Goal: Task Accomplishment & Management: Manage account settings

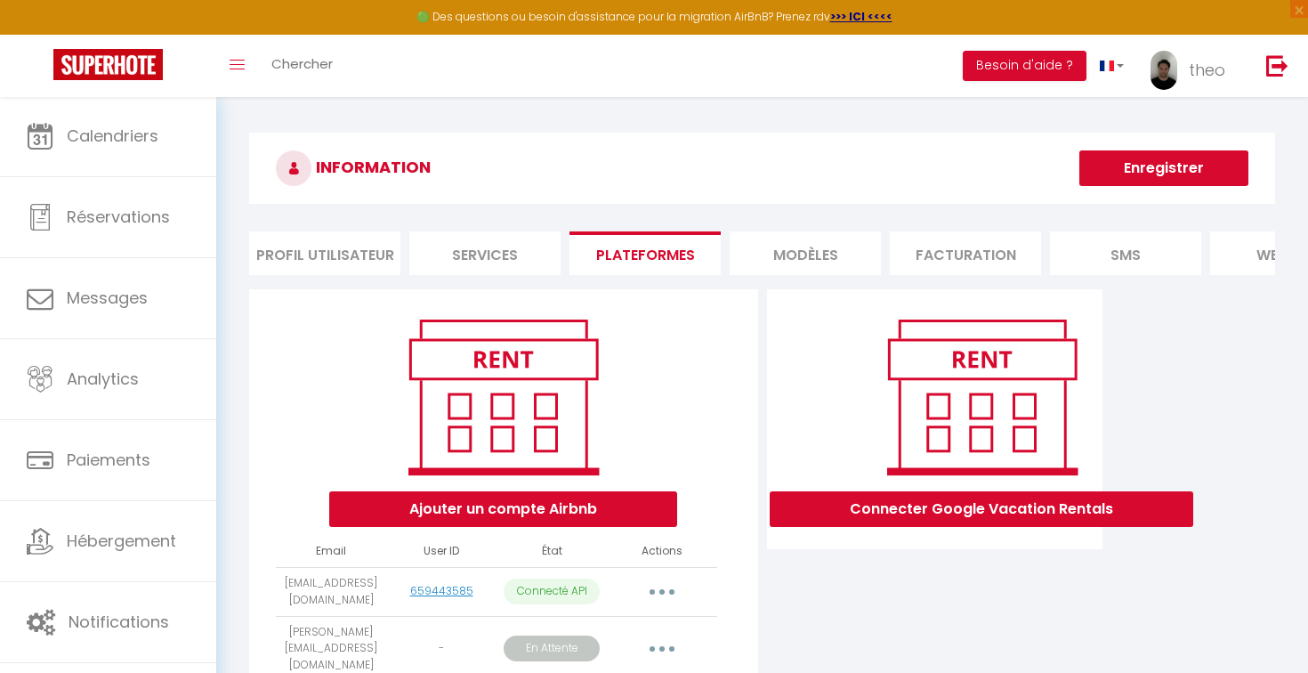
scroll to position [130, 0]
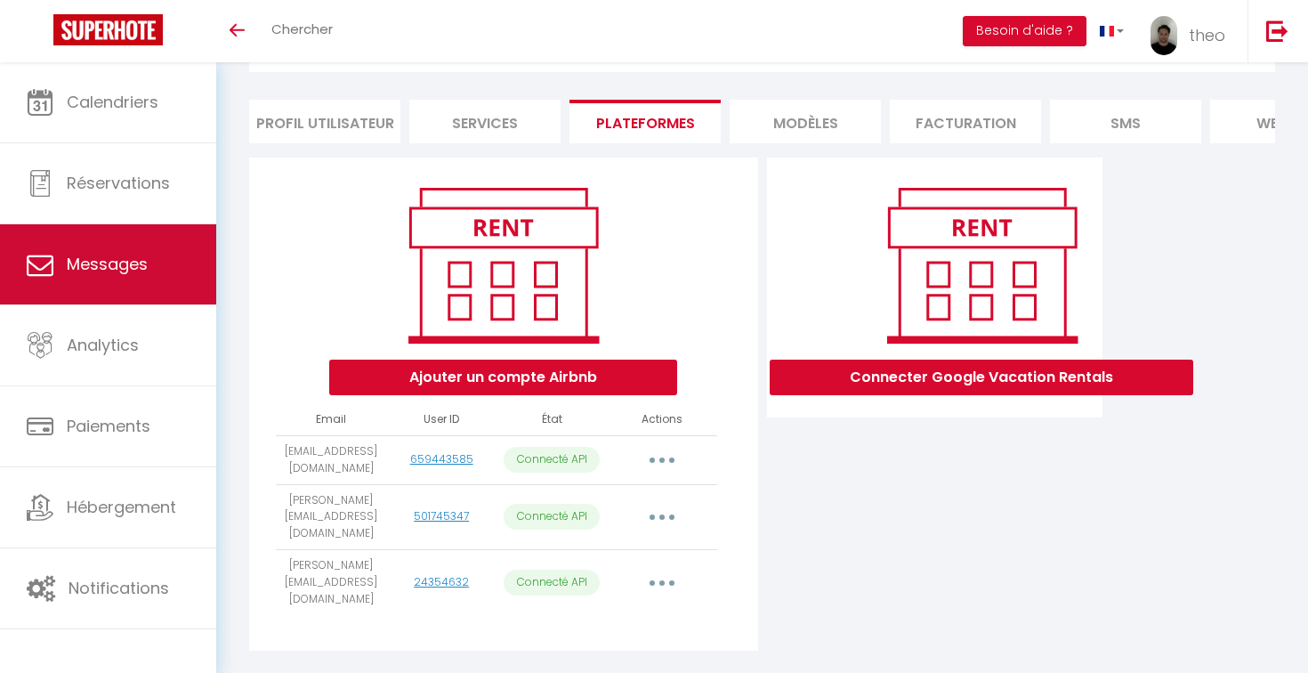
scroll to position [97, 0]
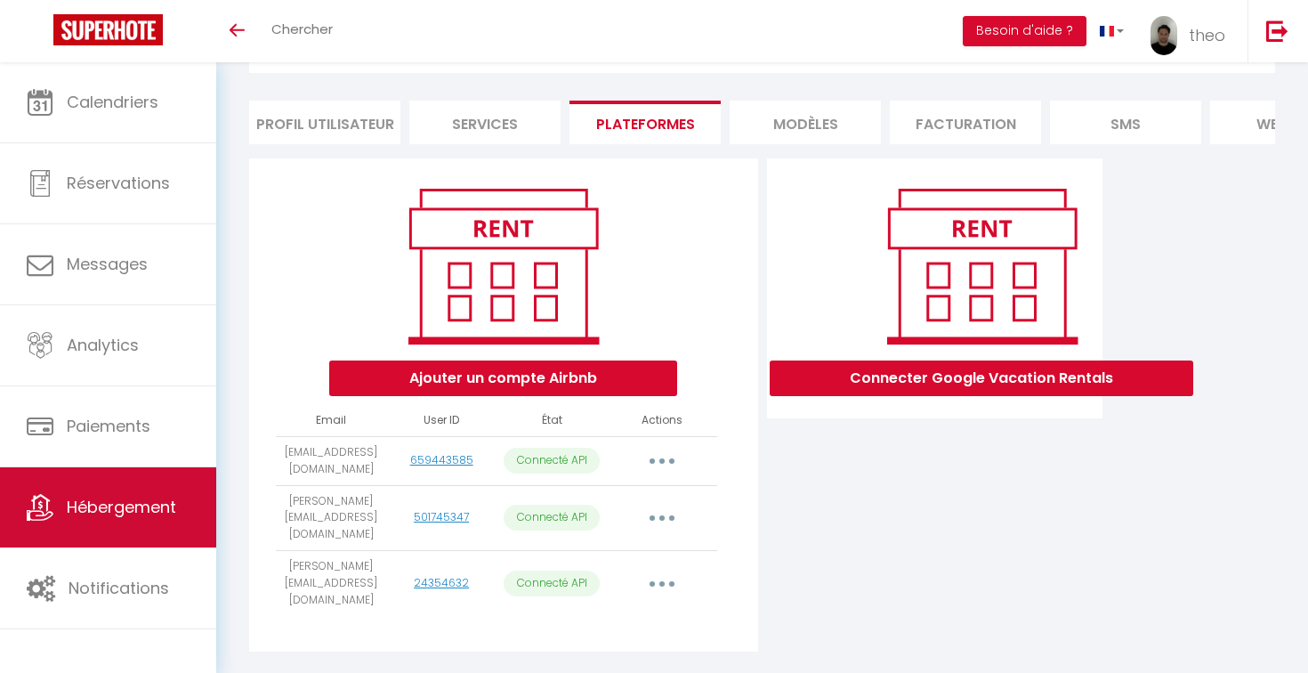
click at [165, 523] on link "Hébergement" at bounding box center [108, 507] width 216 height 80
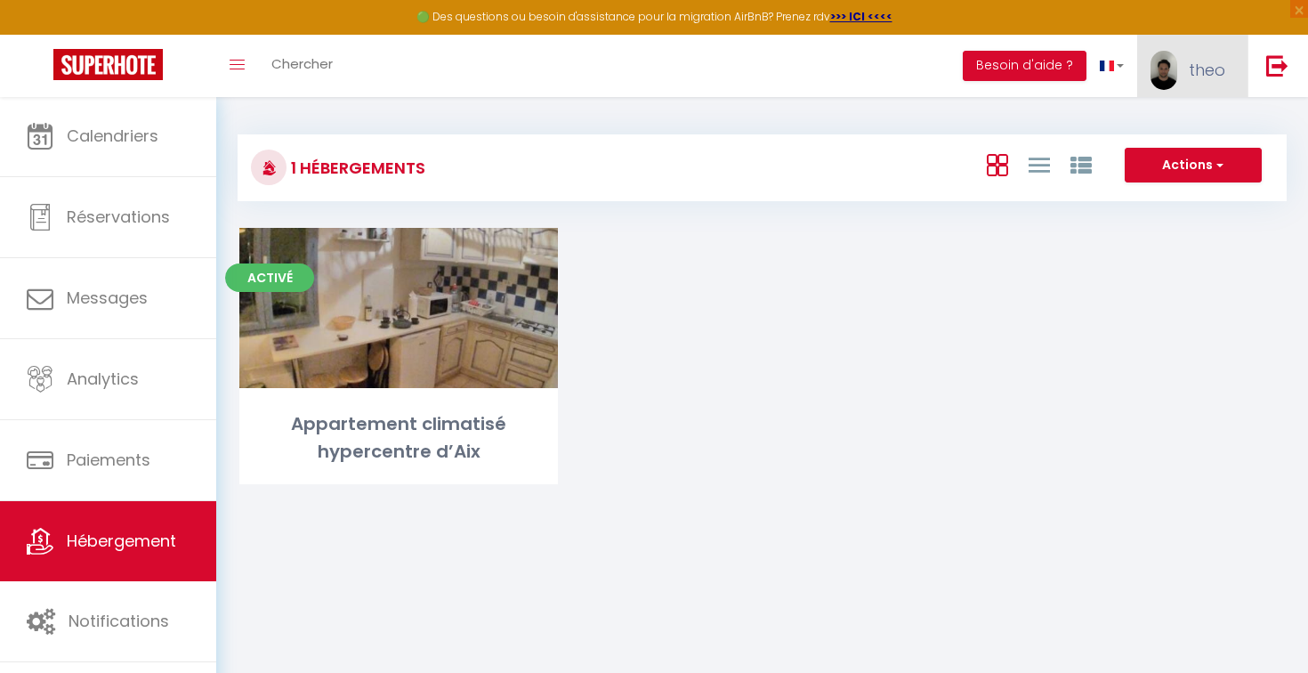
click at [1185, 72] on link "theo" at bounding box center [1192, 66] width 110 height 62
click at [1155, 125] on link "Paramètres" at bounding box center [1176, 124] width 132 height 30
select select "28"
select select "fr"
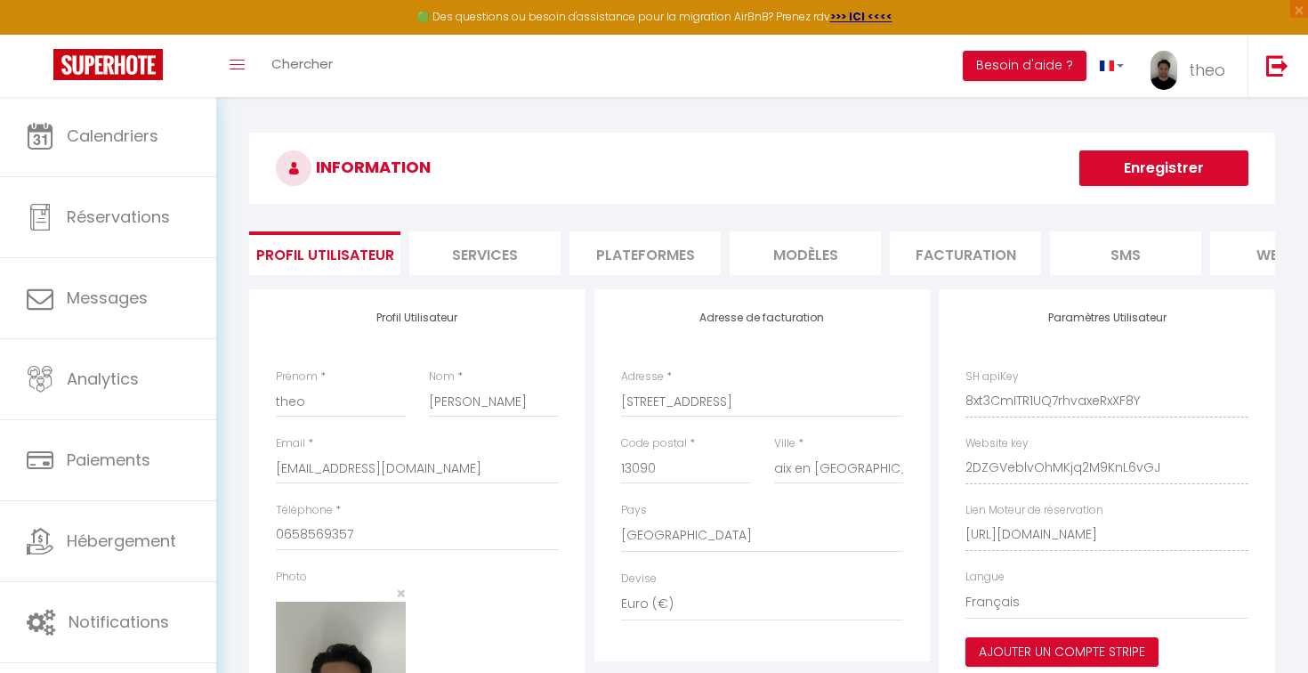
click at [689, 264] on li "Plateformes" at bounding box center [644, 253] width 151 height 44
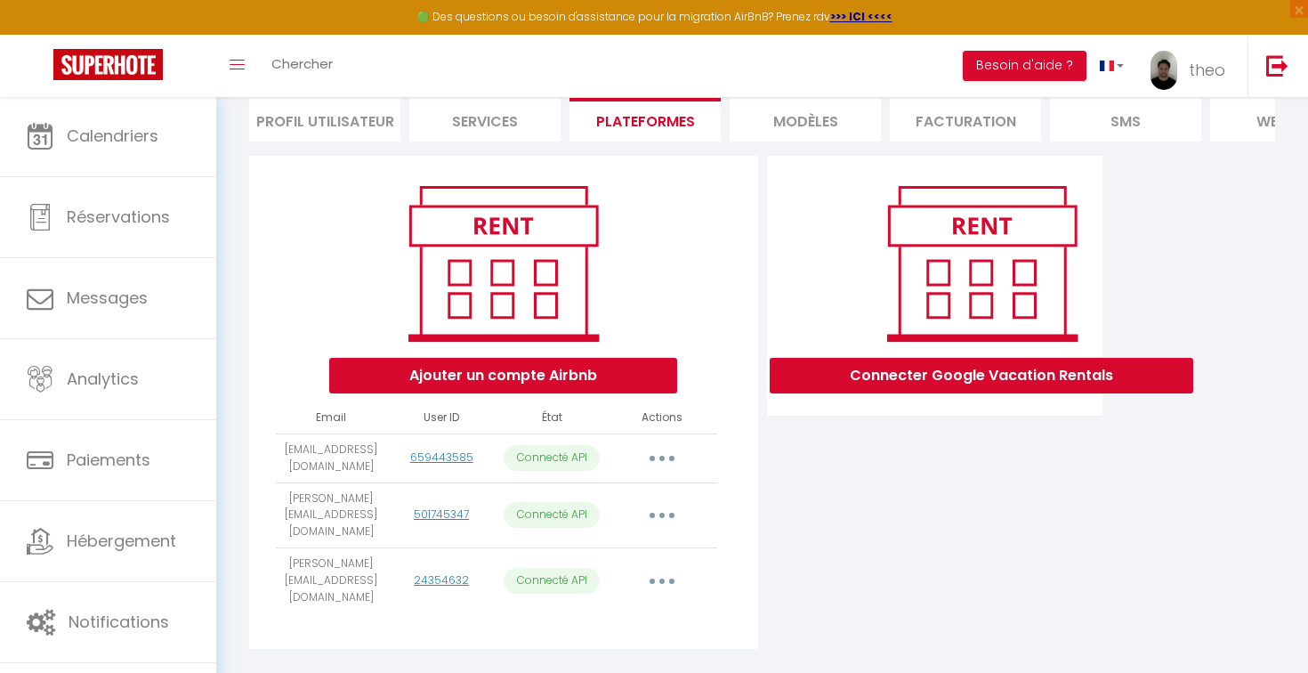
scroll to position [131, 0]
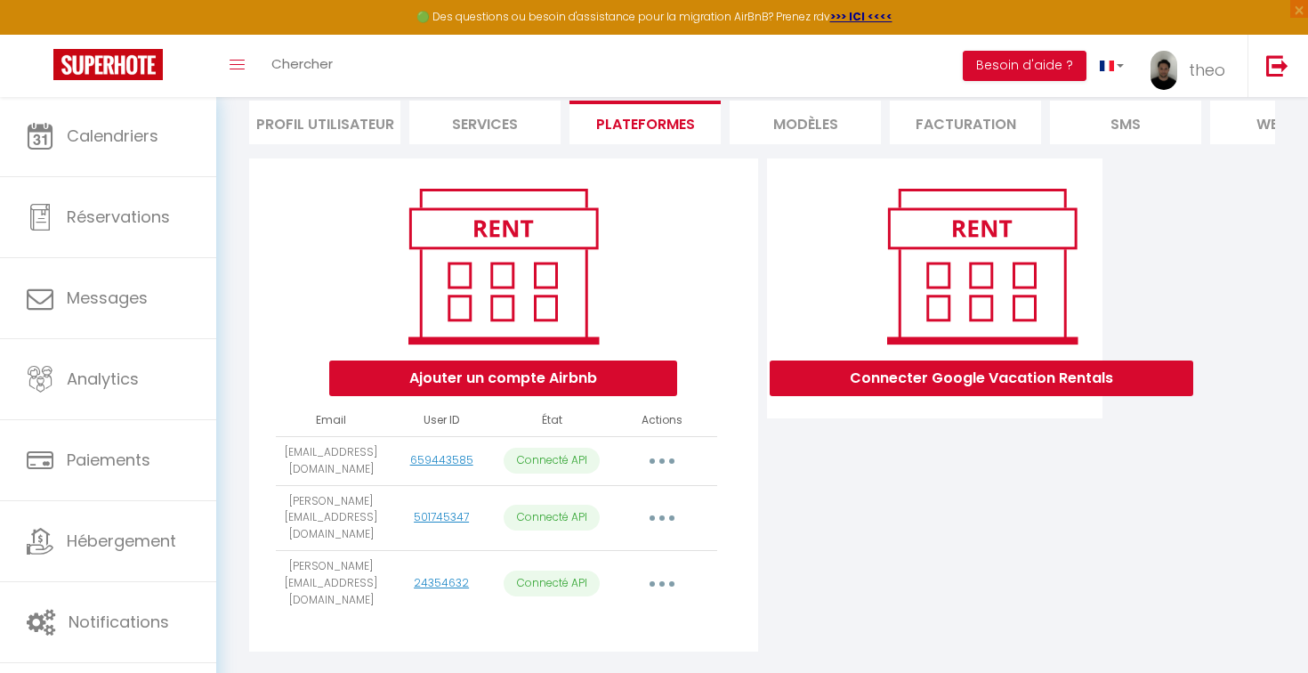
click at [666, 507] on button "button" at bounding box center [662, 518] width 50 height 28
click at [633, 545] on link "Importer les appartements" at bounding box center [583, 559] width 197 height 30
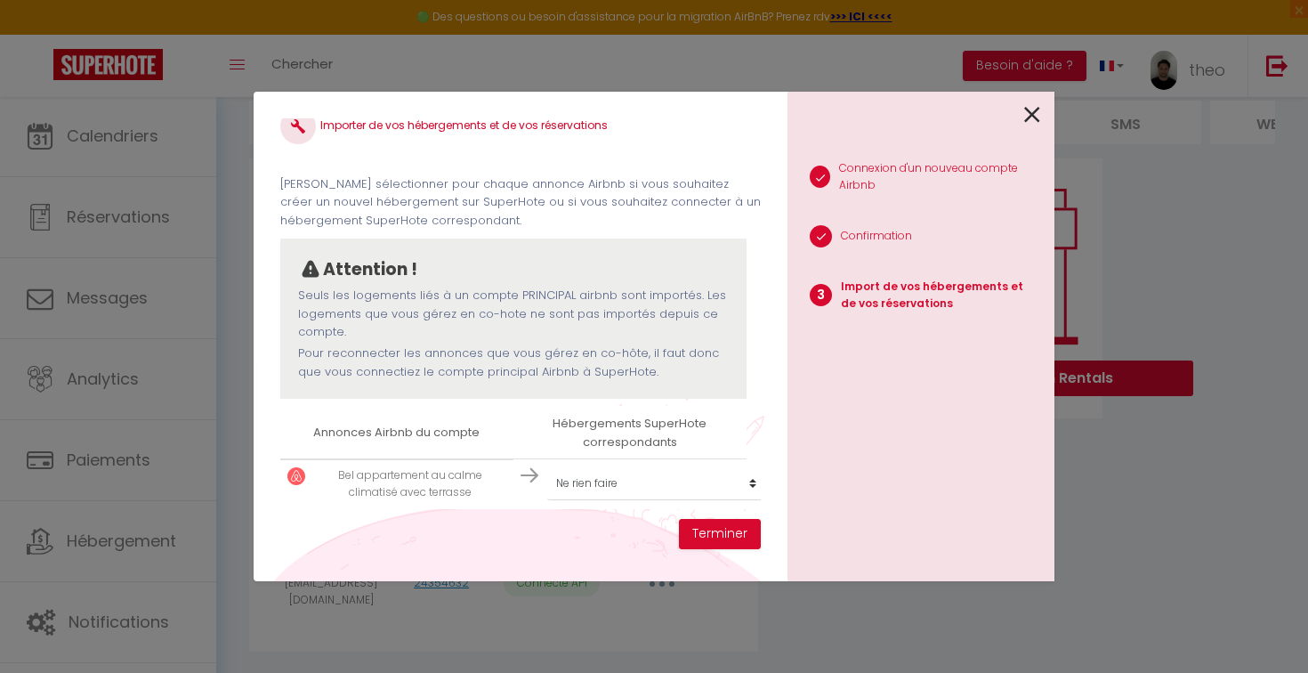
scroll to position [22, 0]
select select "create_new"
click at [725, 529] on button "Terminer" at bounding box center [720, 534] width 82 height 30
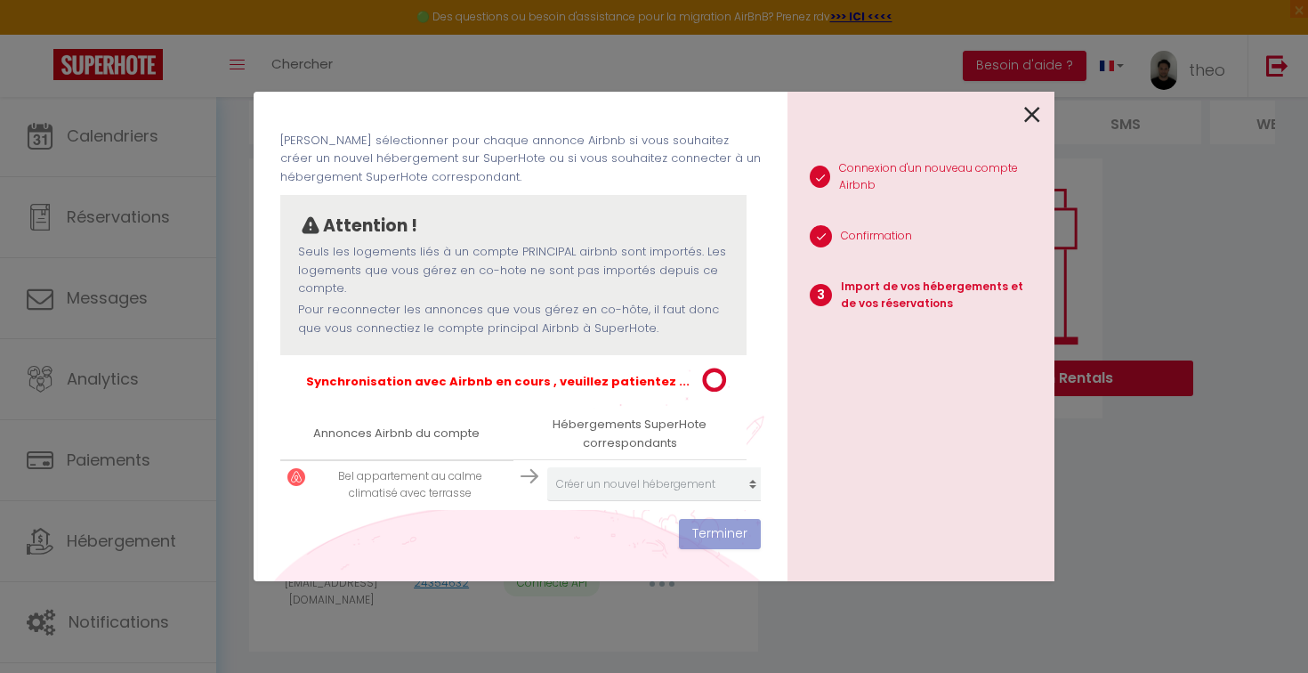
scroll to position [67, 0]
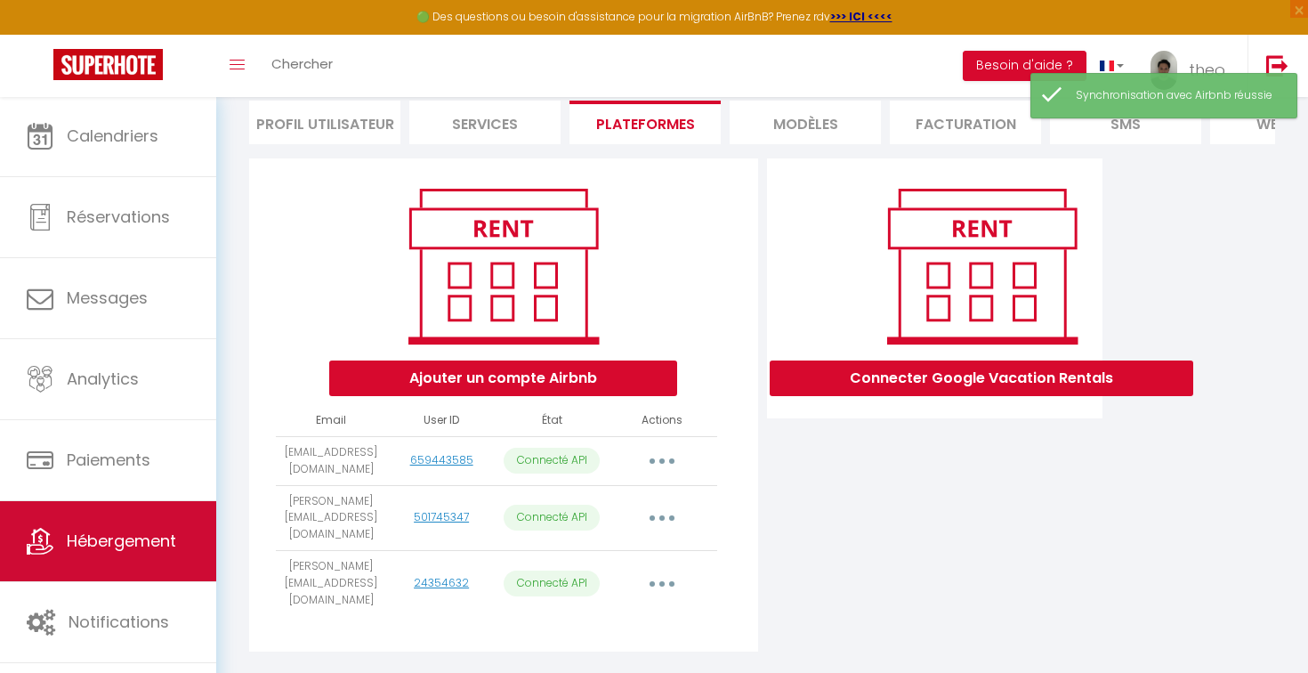
click at [141, 516] on link "Hébergement" at bounding box center [108, 541] width 216 height 80
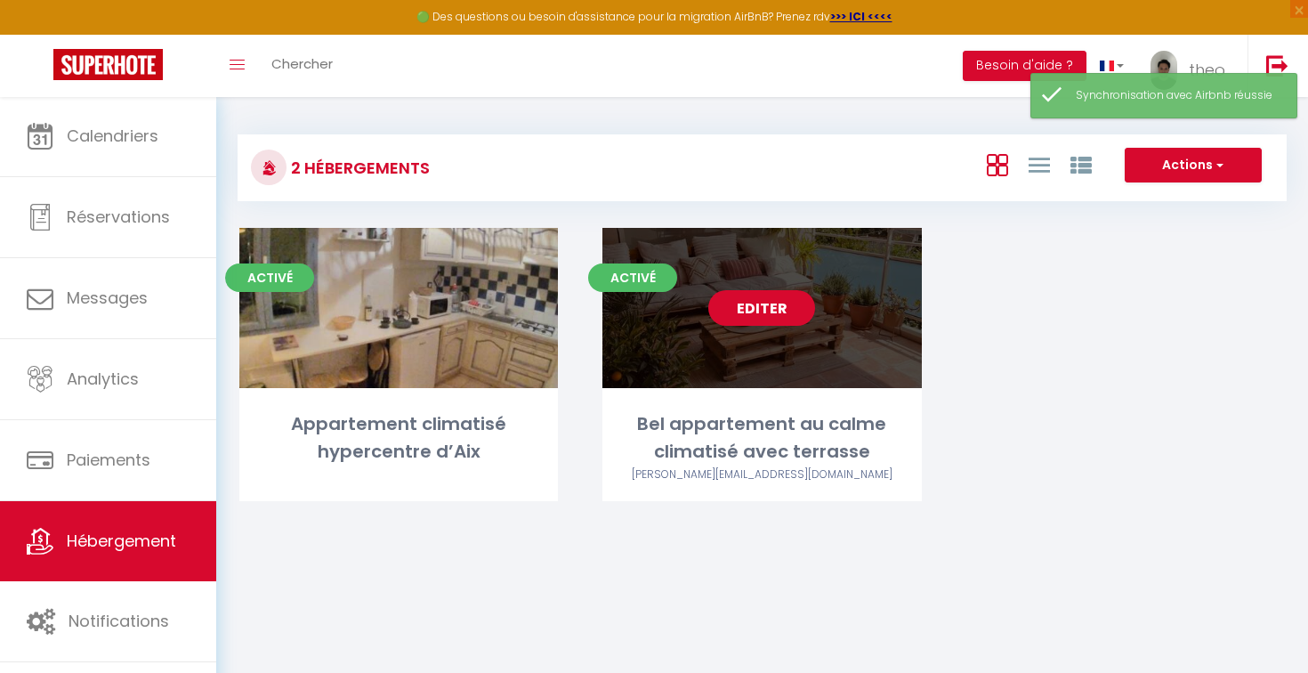
click at [776, 302] on link "Editer" at bounding box center [761, 308] width 107 height 36
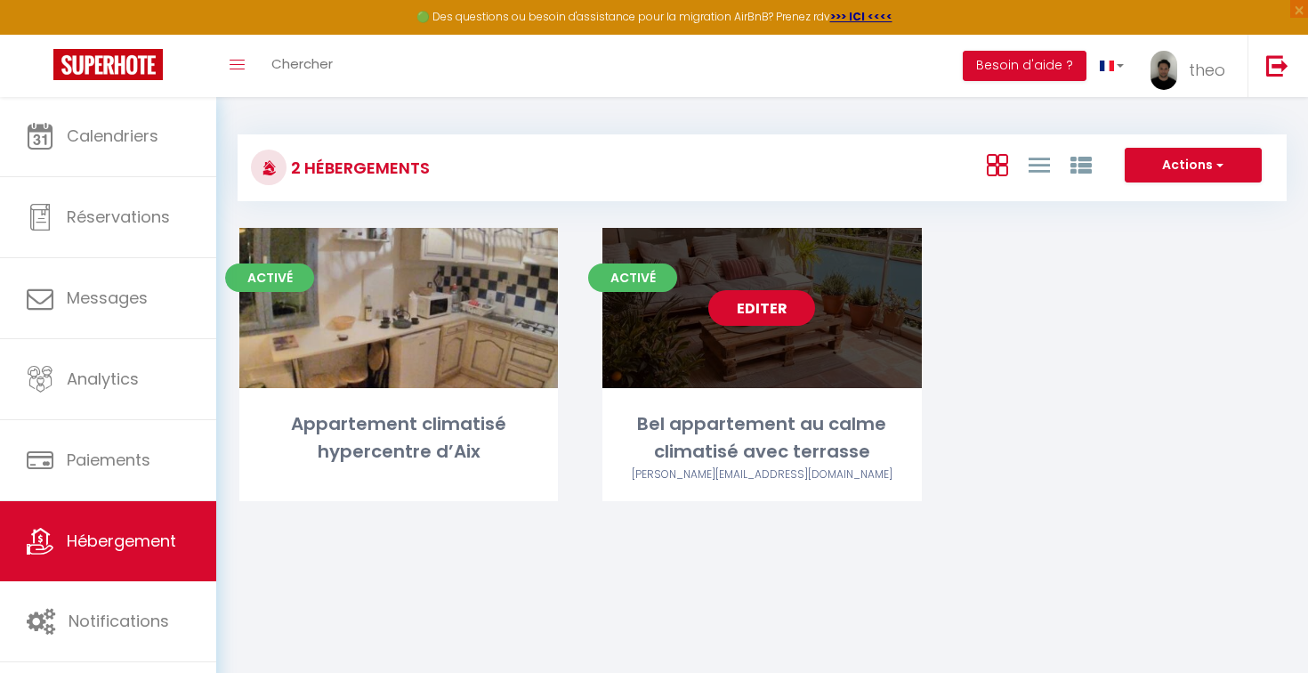
click at [757, 307] on link "Editer" at bounding box center [761, 308] width 107 height 36
select select "3"
select select "2"
select select "1"
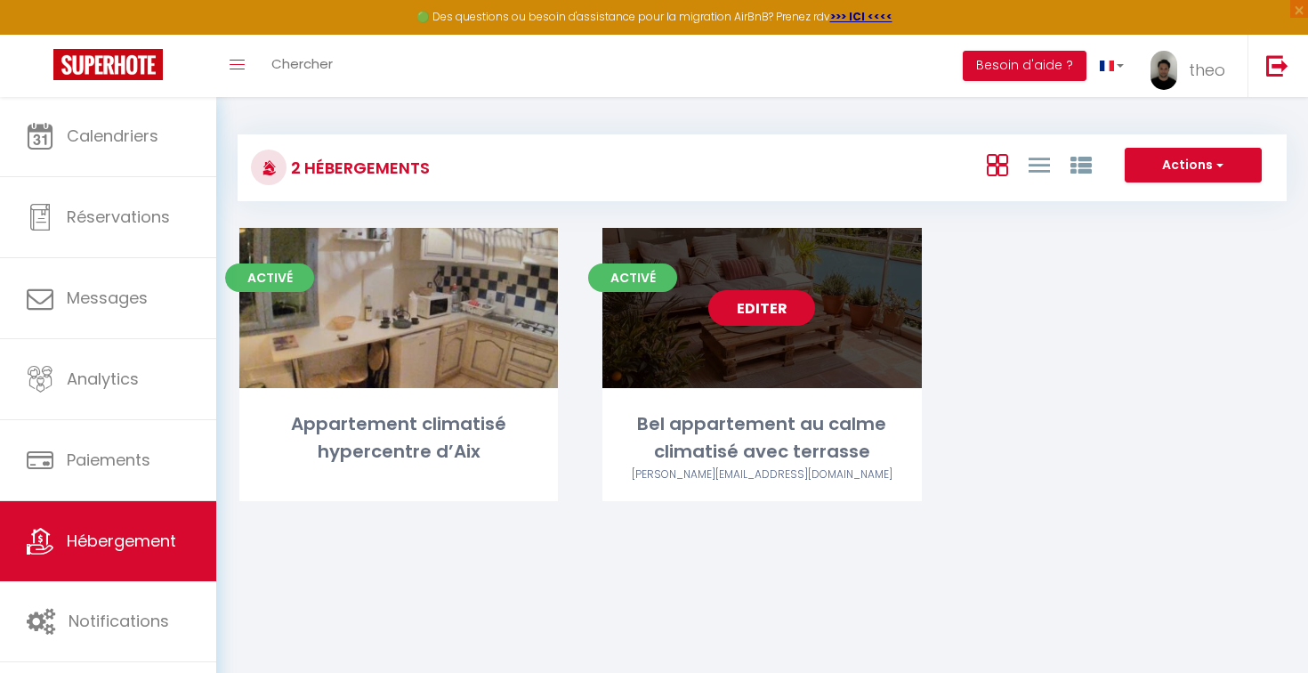
select select "28"
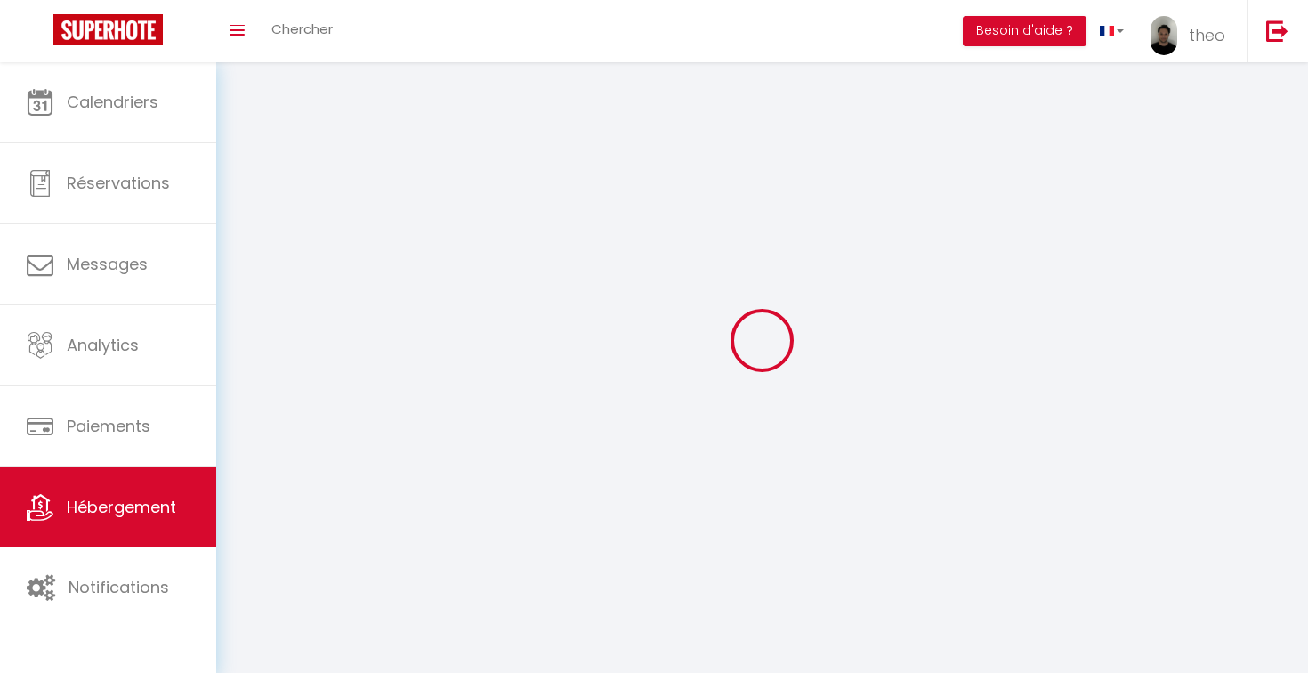
select select
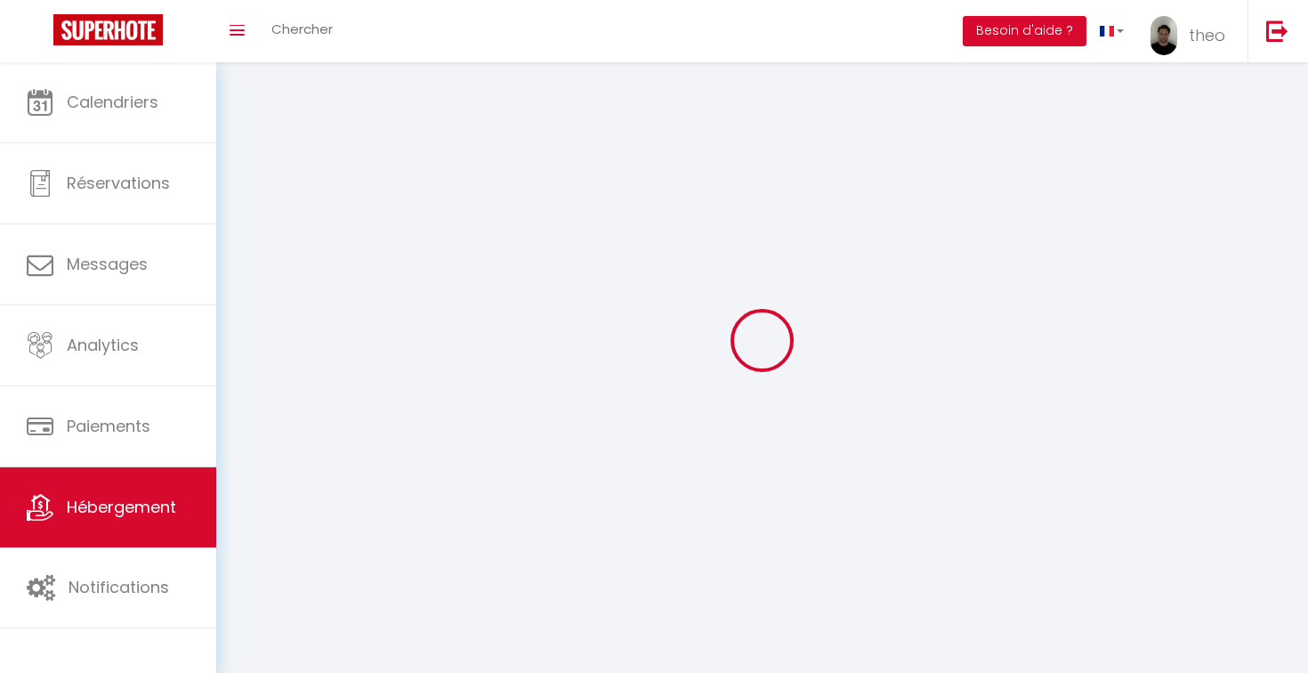
select select
checkbox input "false"
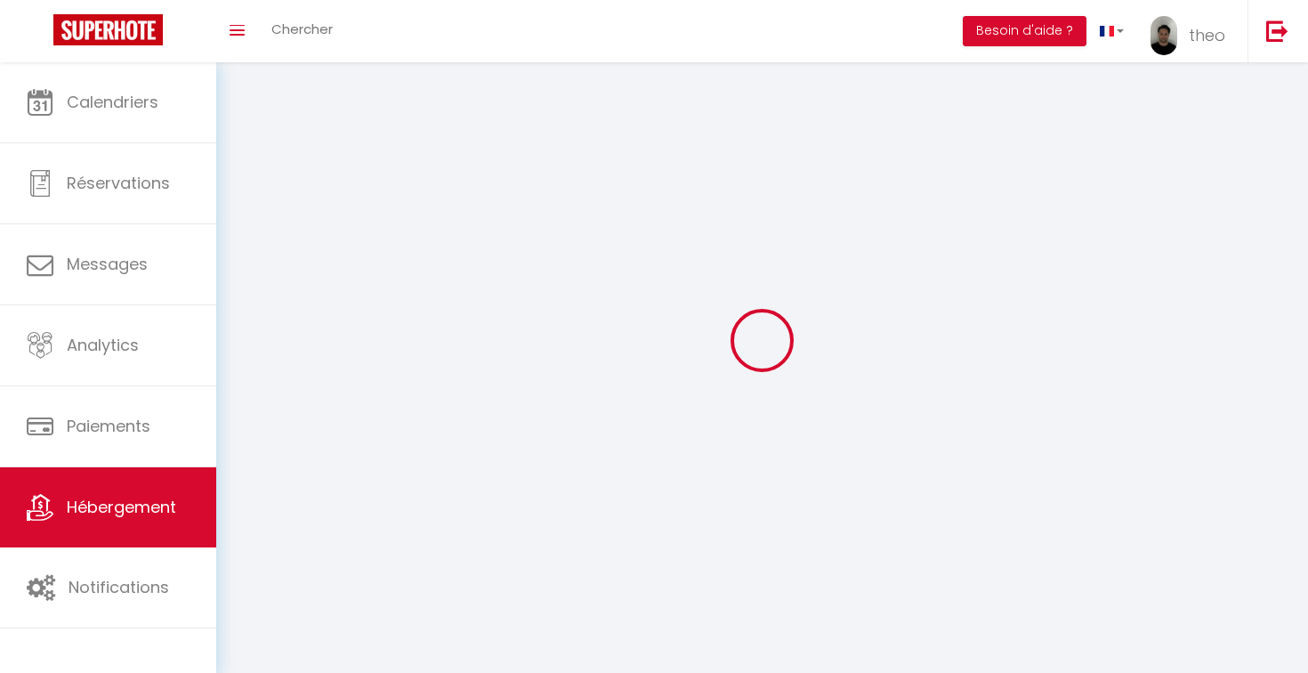
select select
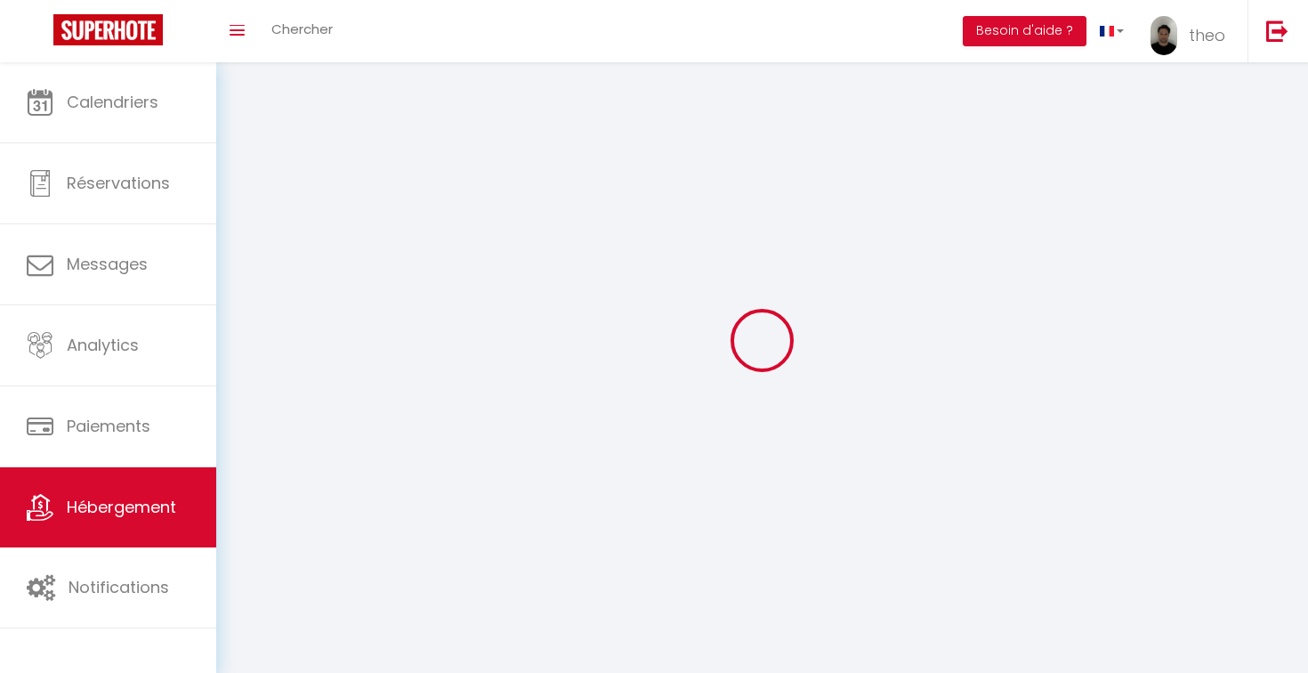
select select
checkbox input "false"
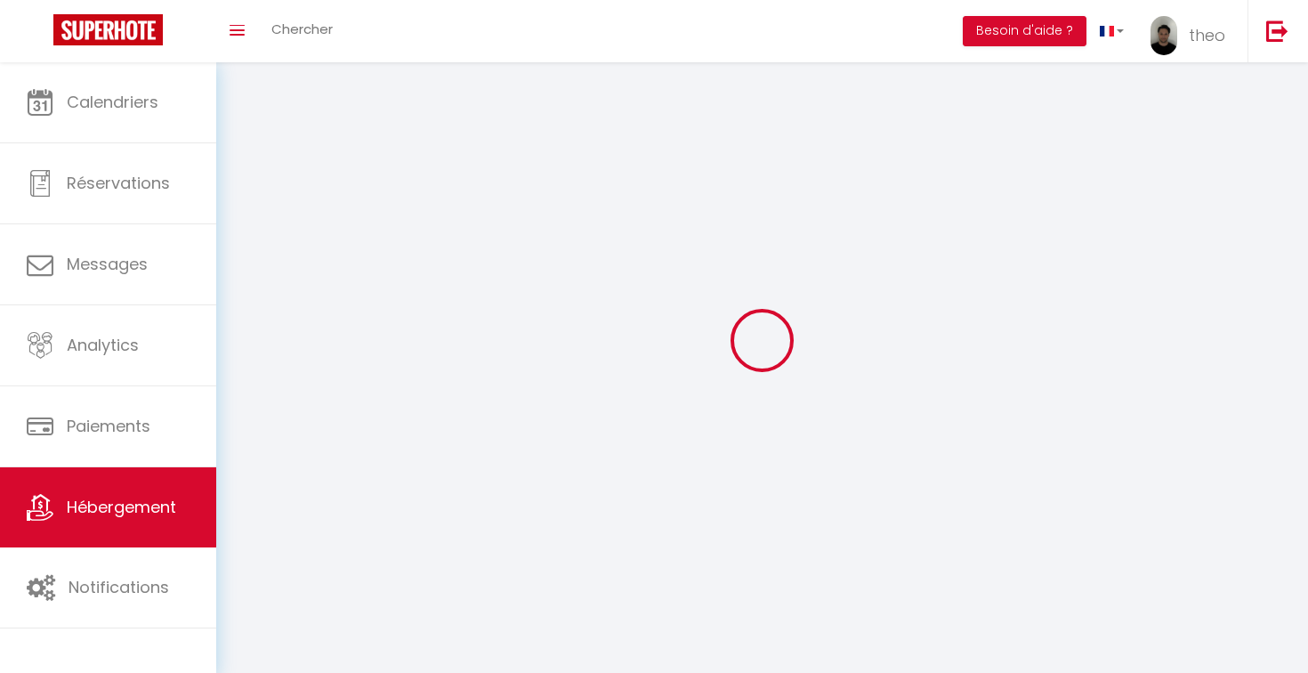
checkbox input "false"
select select
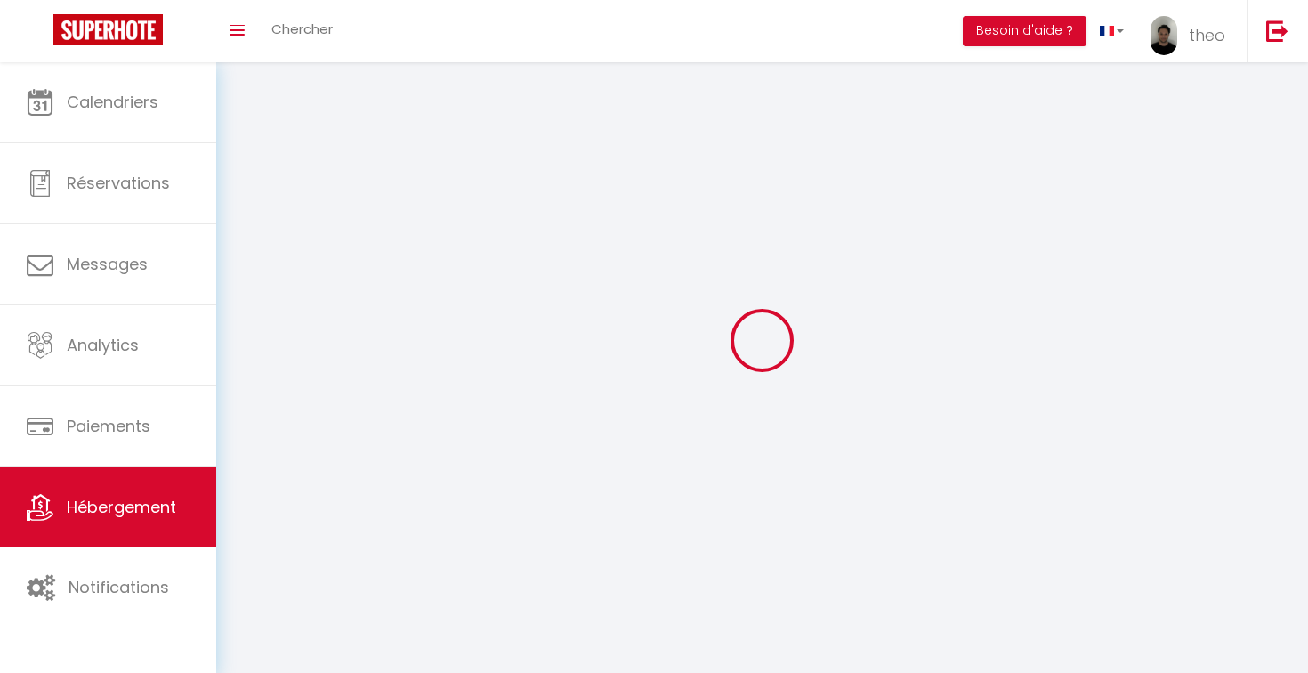
select select
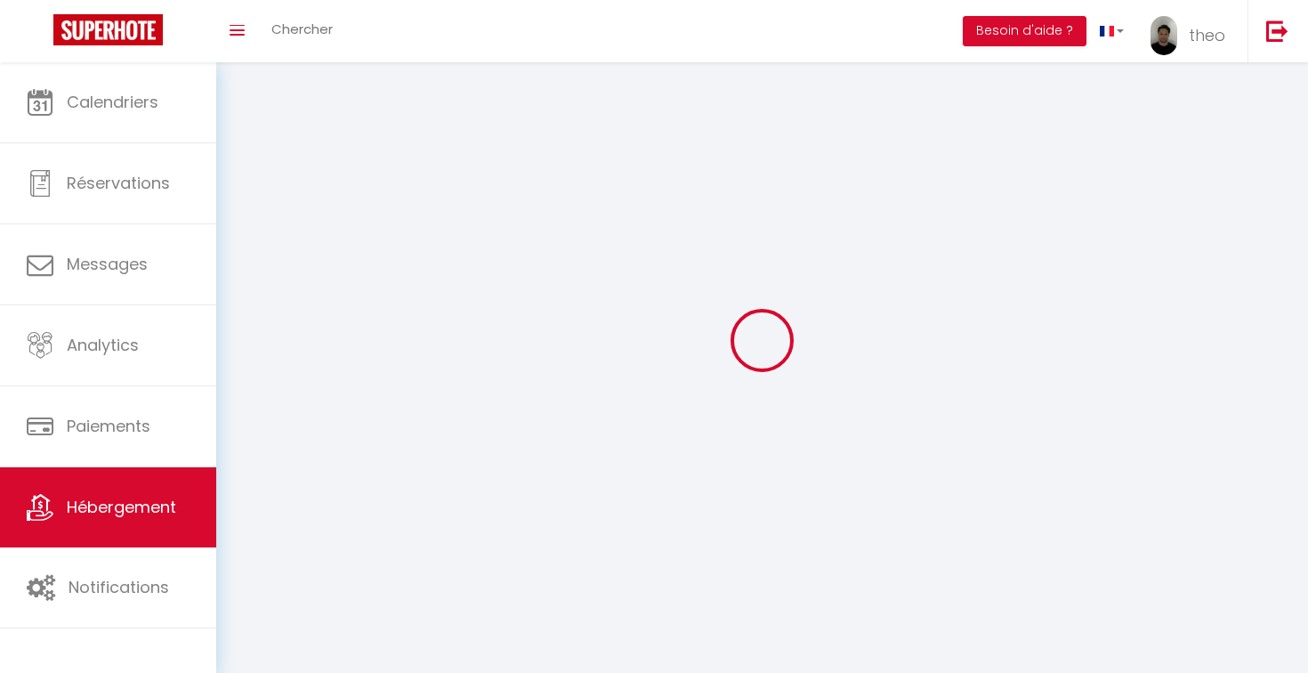
checkbox input "false"
select select
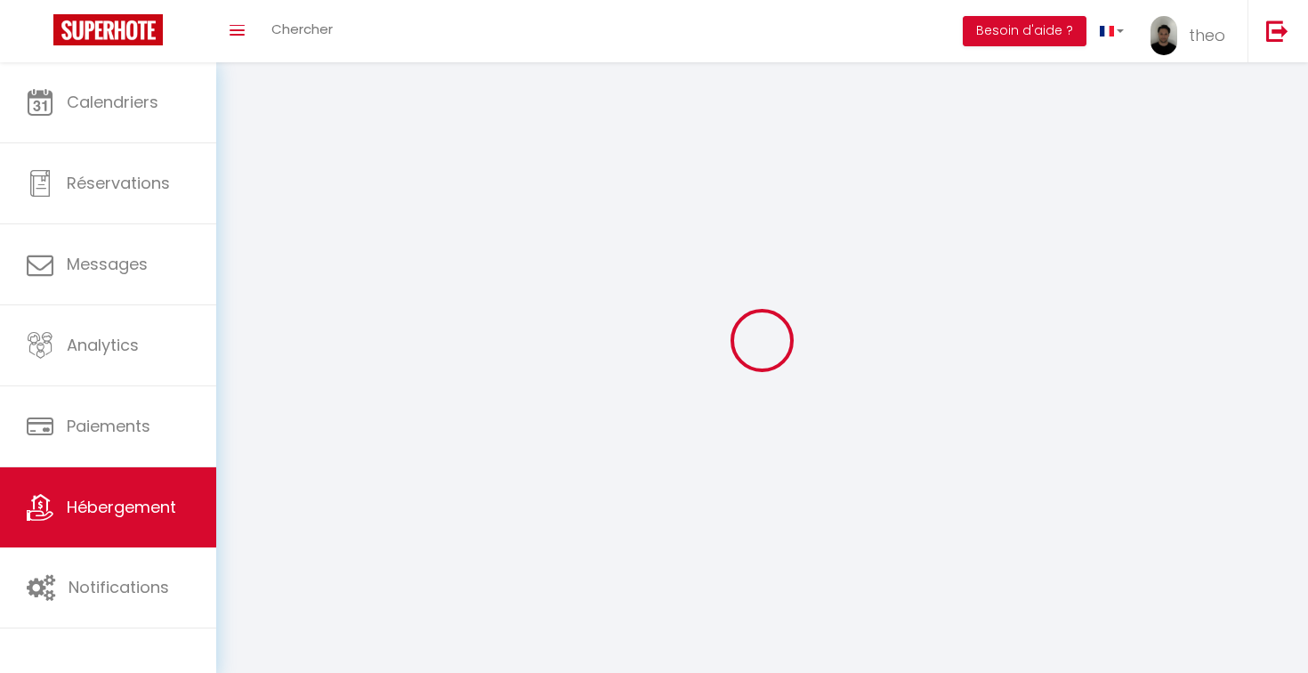
select select
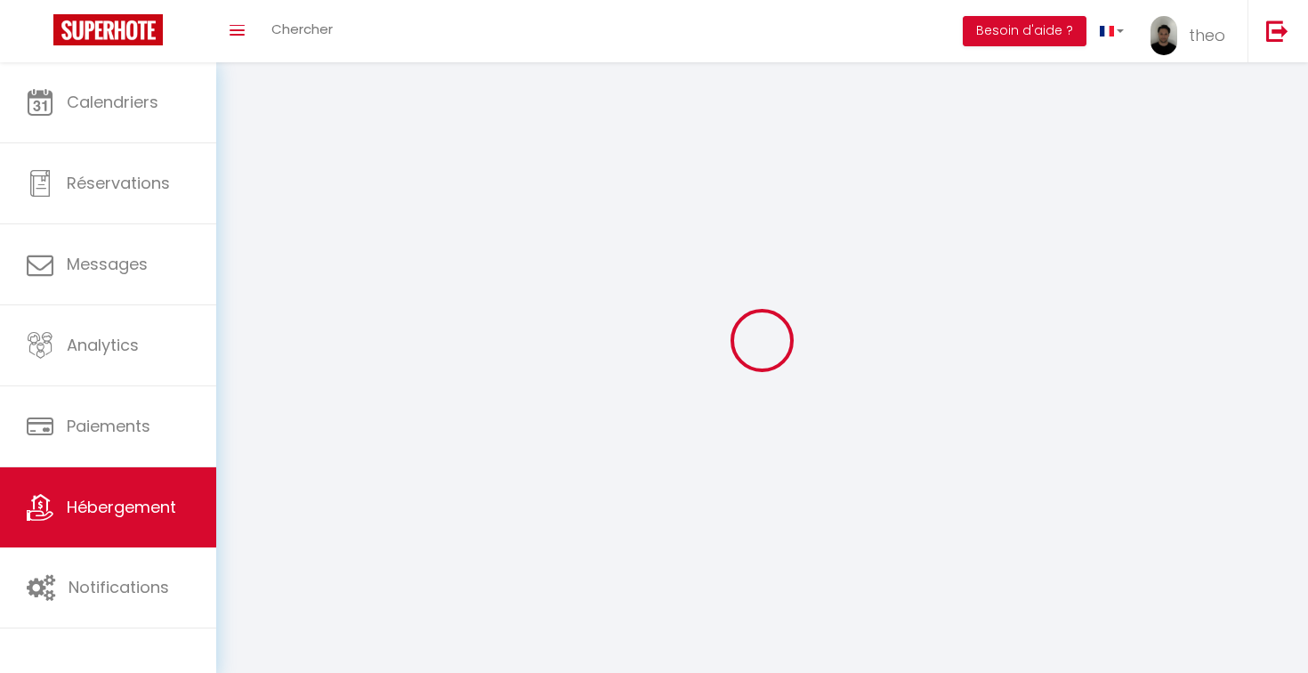
select select
checkbox input "false"
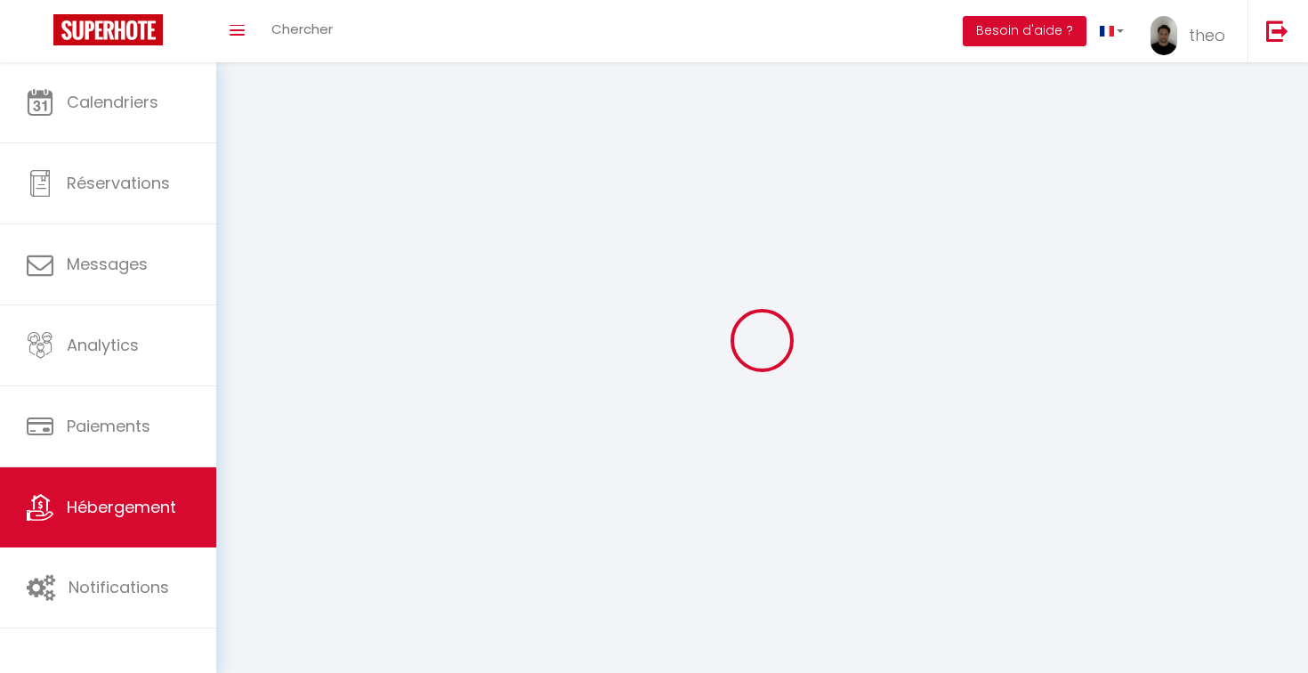
checkbox input "false"
select select
select select "1"
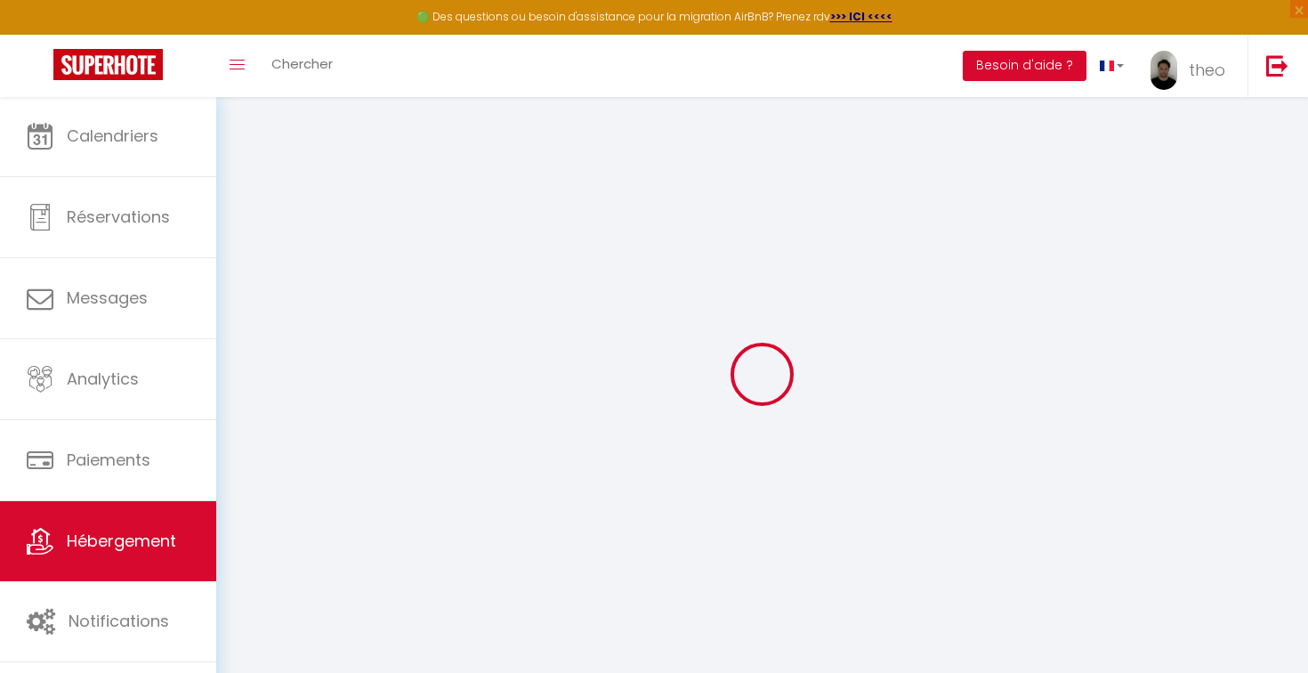
select select
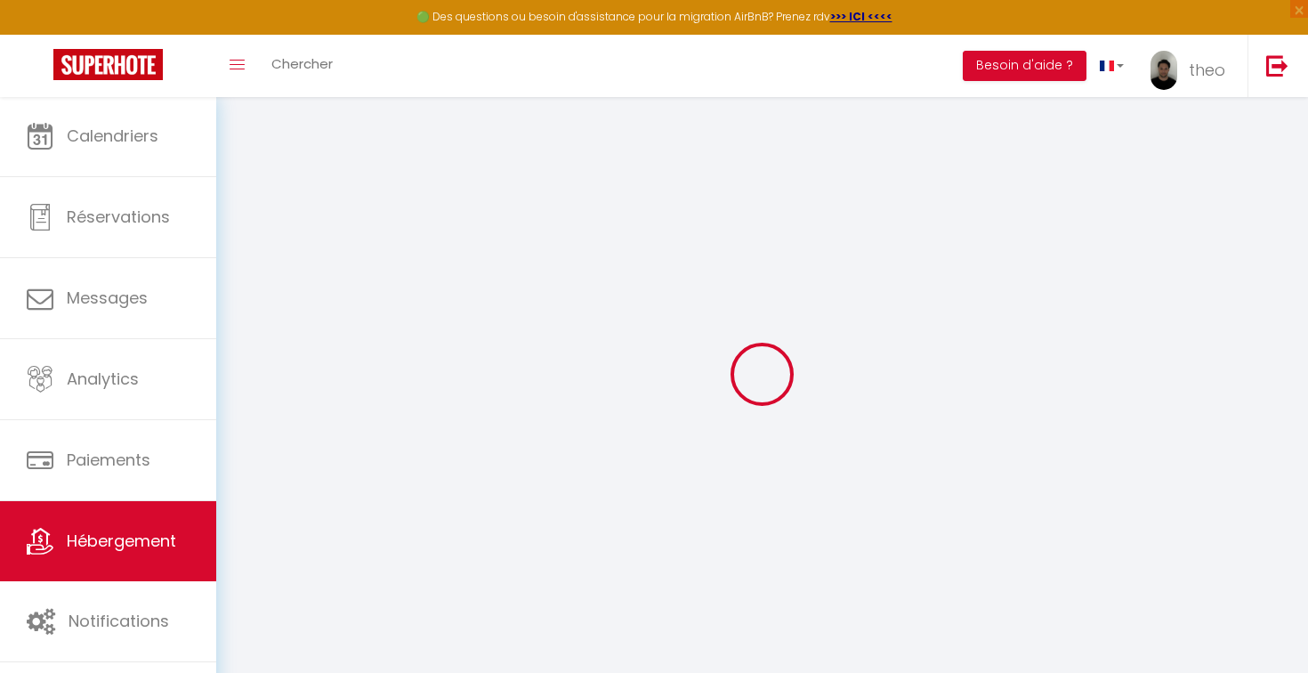
select select
checkbox input "false"
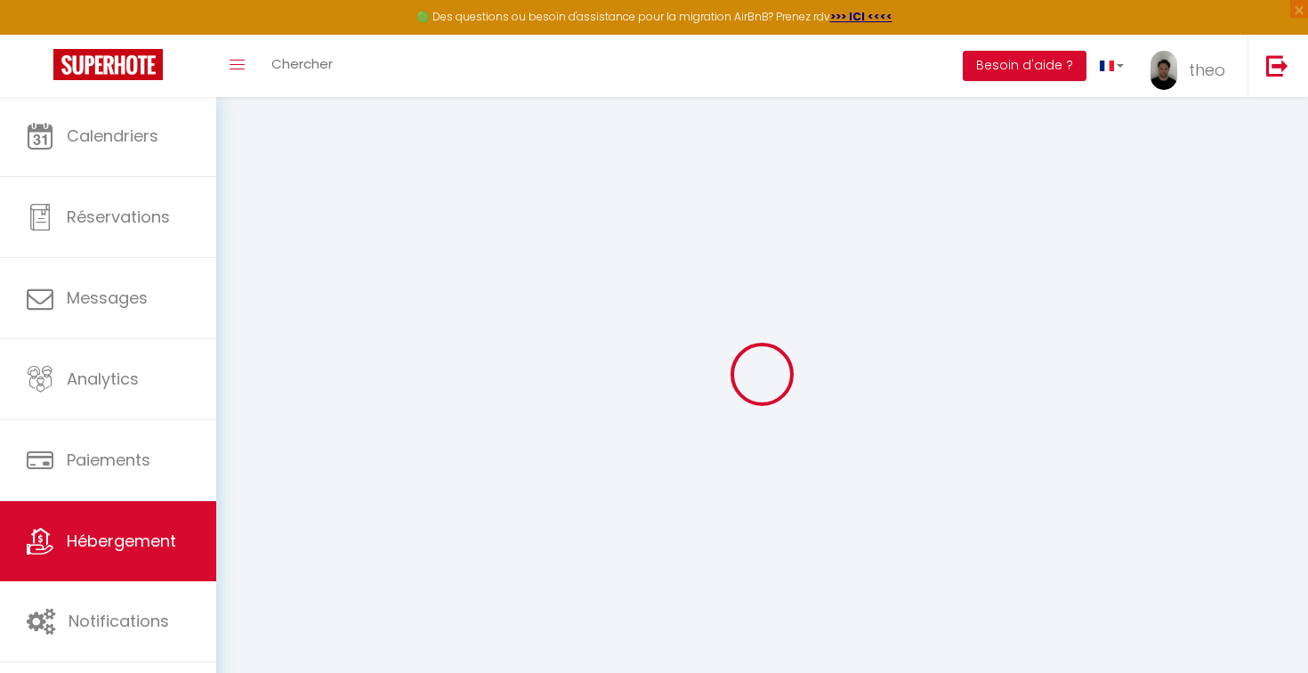
select select
type input "Bel appartement au calme climatisé avec terrasse"
select select "2"
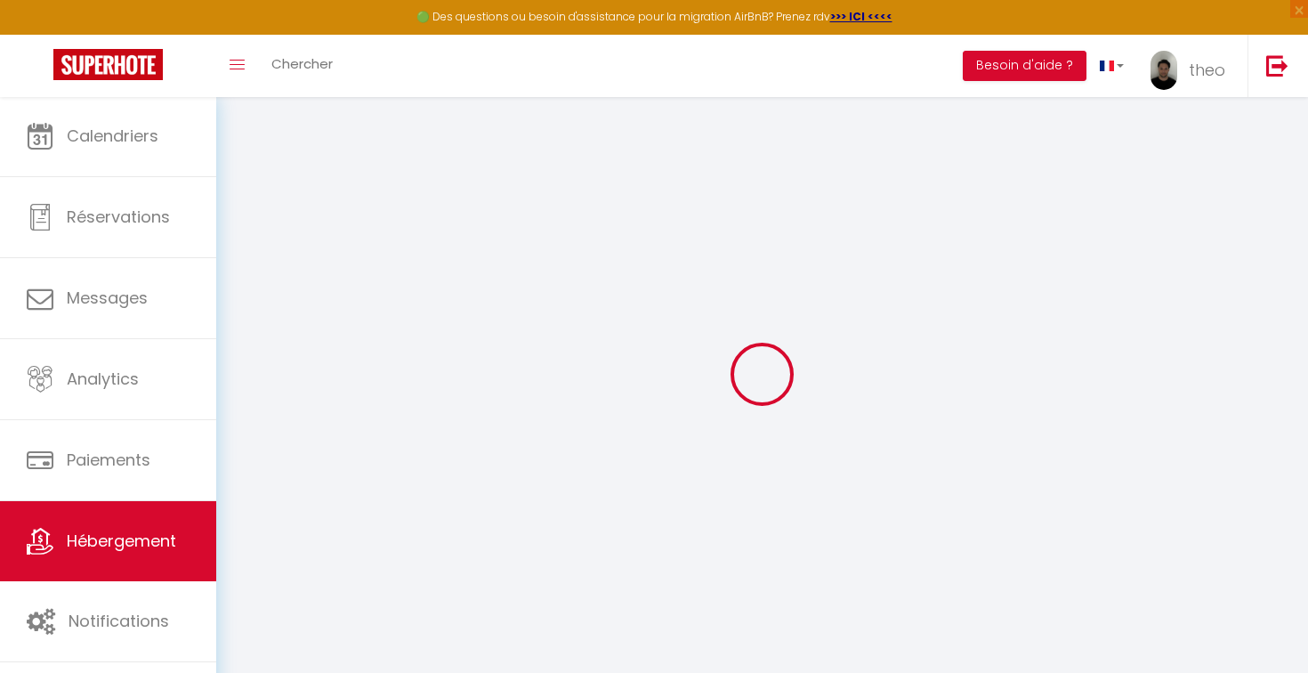
type input "65"
type input "55"
select select
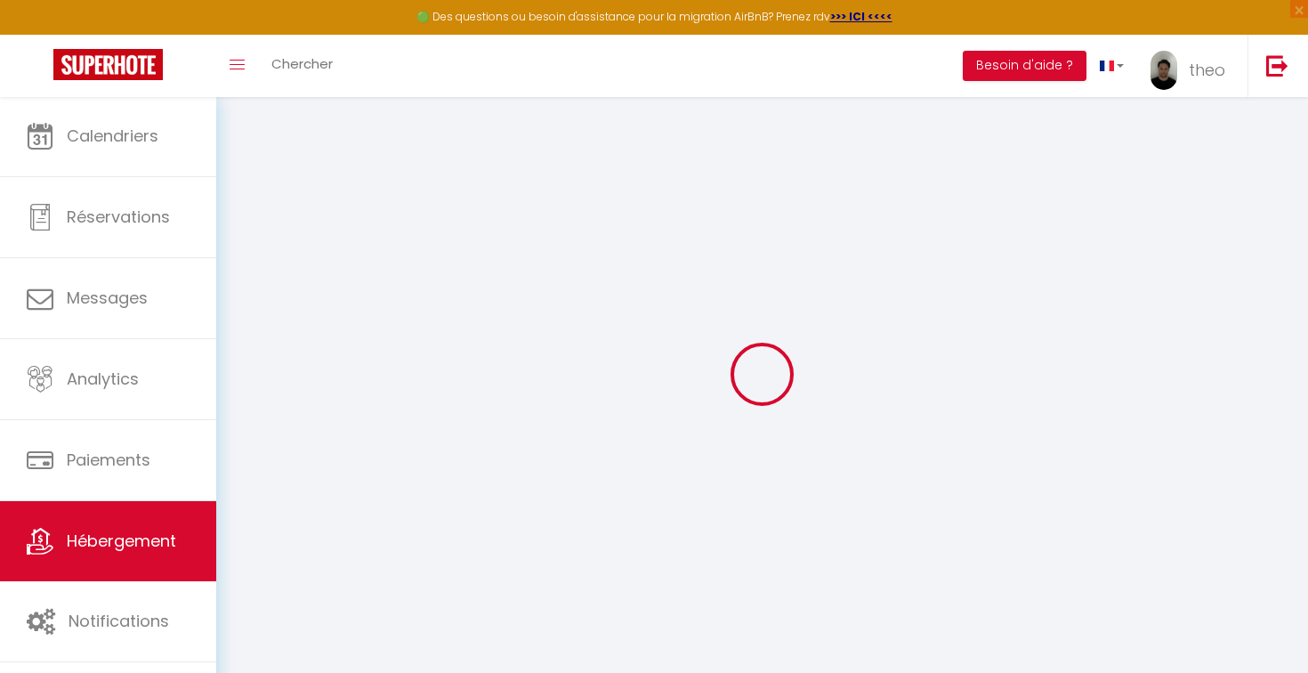
select select
type input "1 Avenue du Docteur Bertrand"
type input "13100"
type input "Aix-en-Provence"
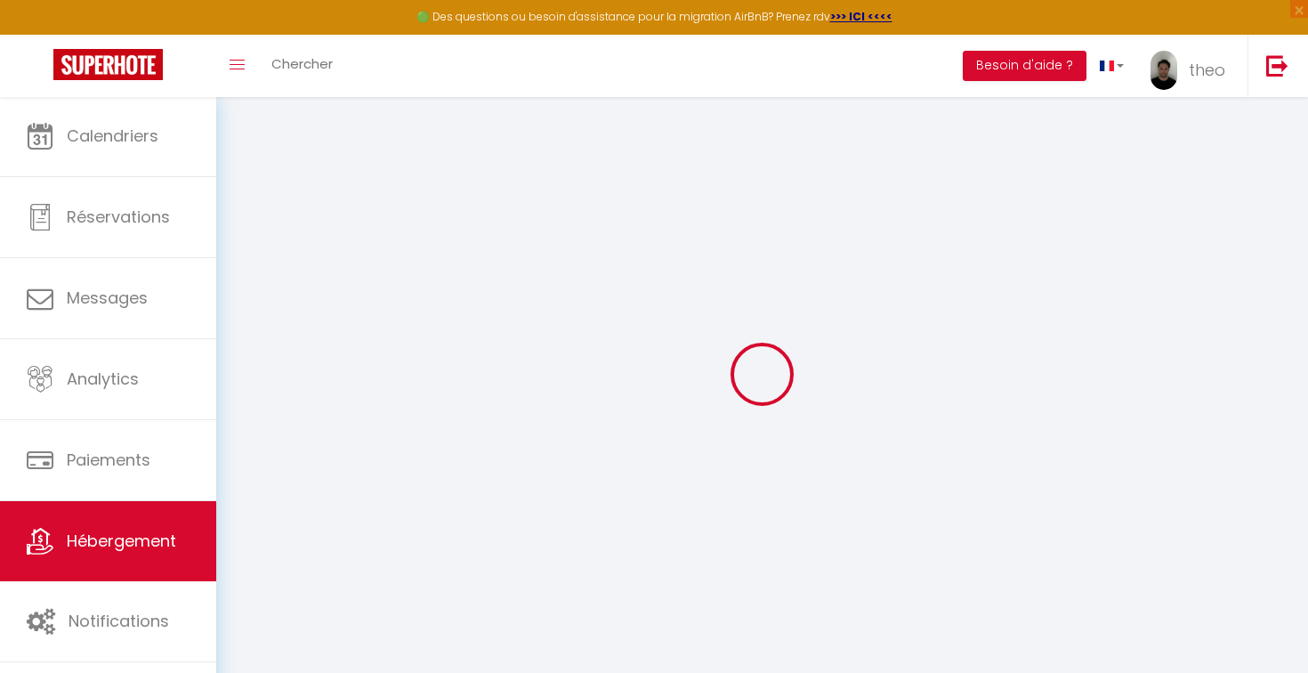
type input "[EMAIL_ADDRESS][DOMAIN_NAME]"
select select
checkbox input "false"
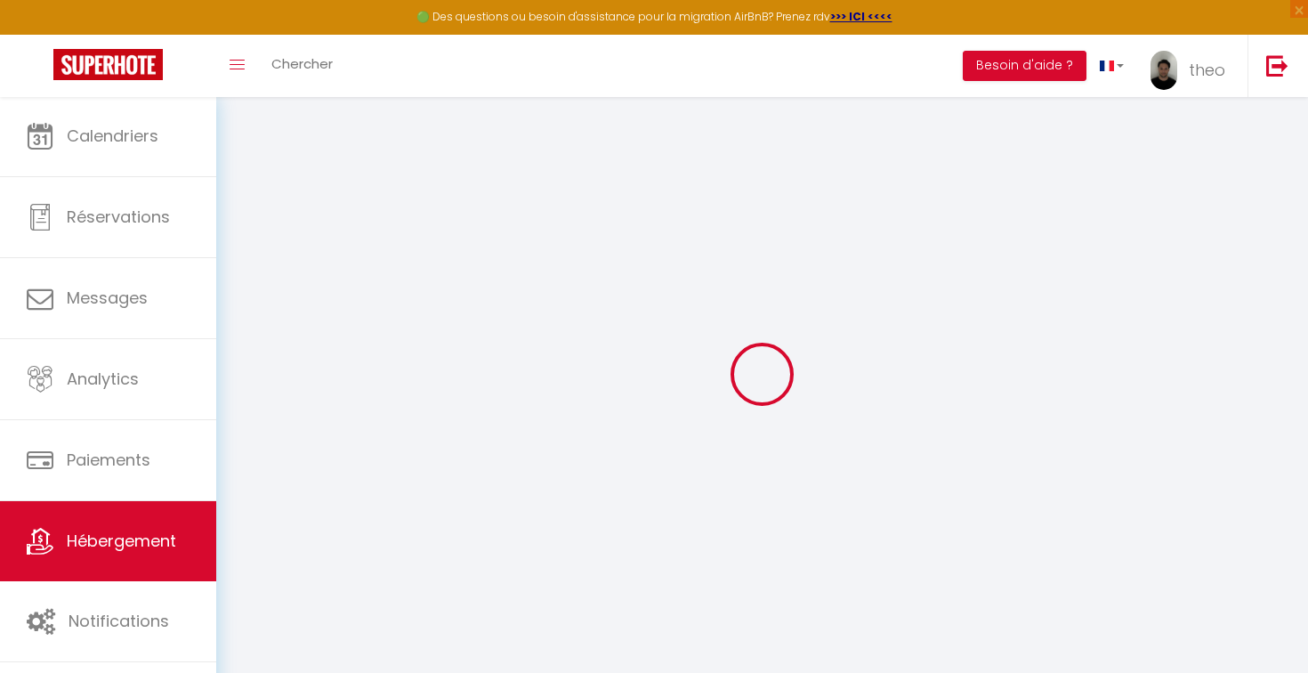
checkbox input "false"
select select
type input "0"
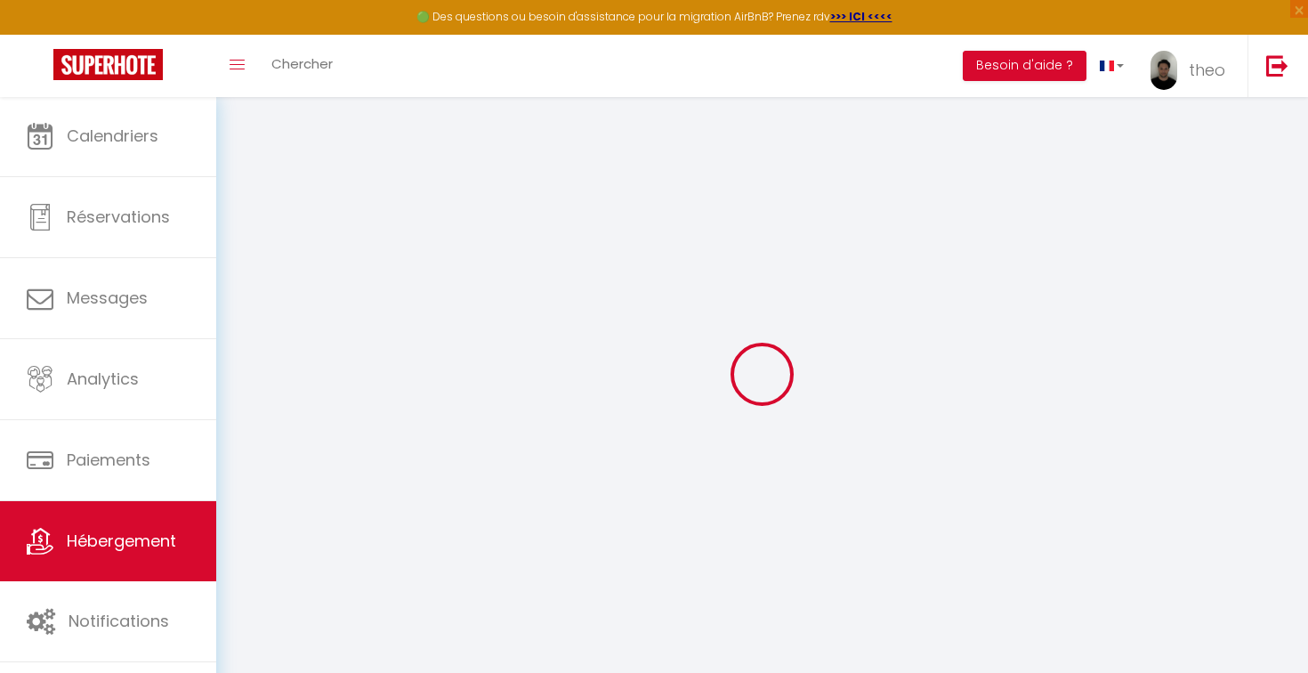
type input "0"
select select
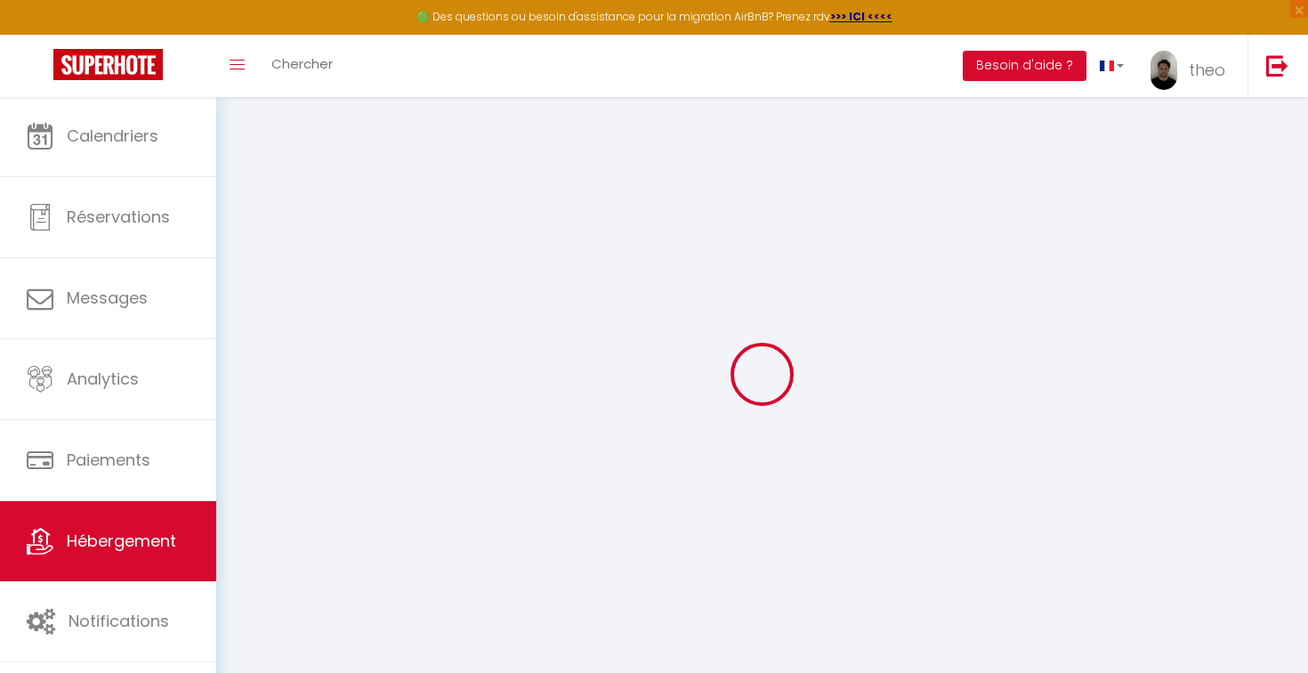
select select
checkbox input "false"
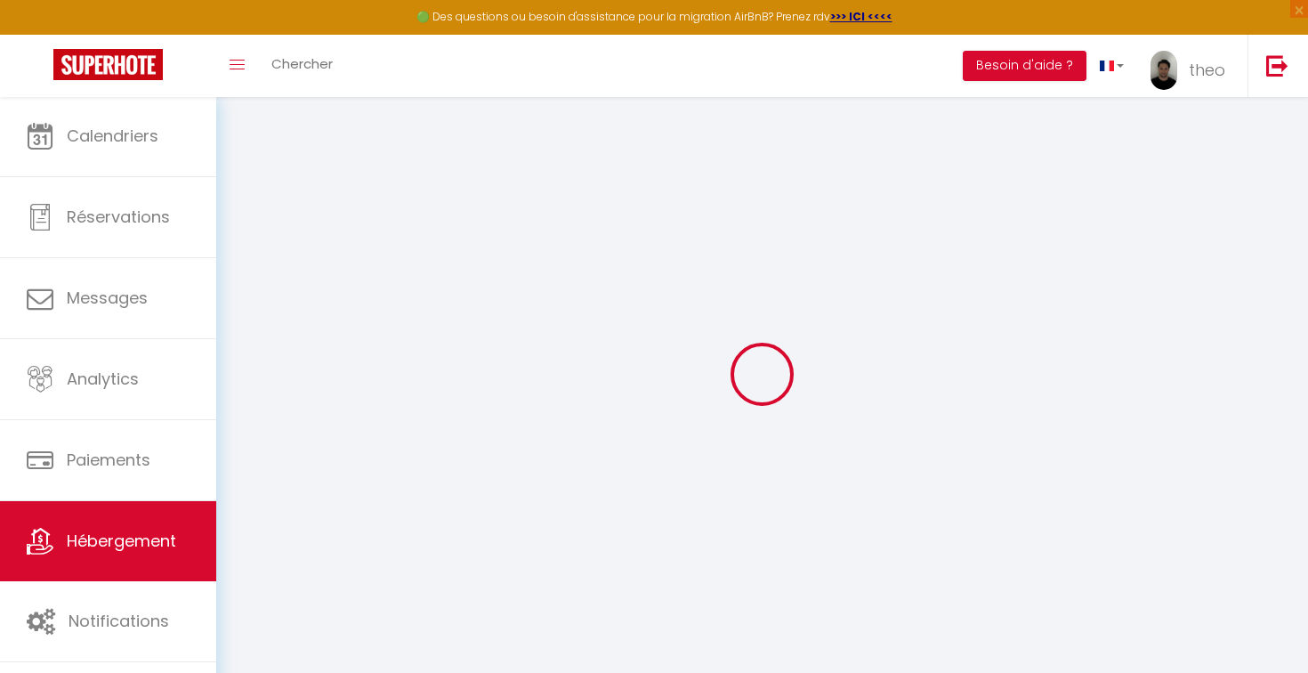
checkbox input "false"
select select
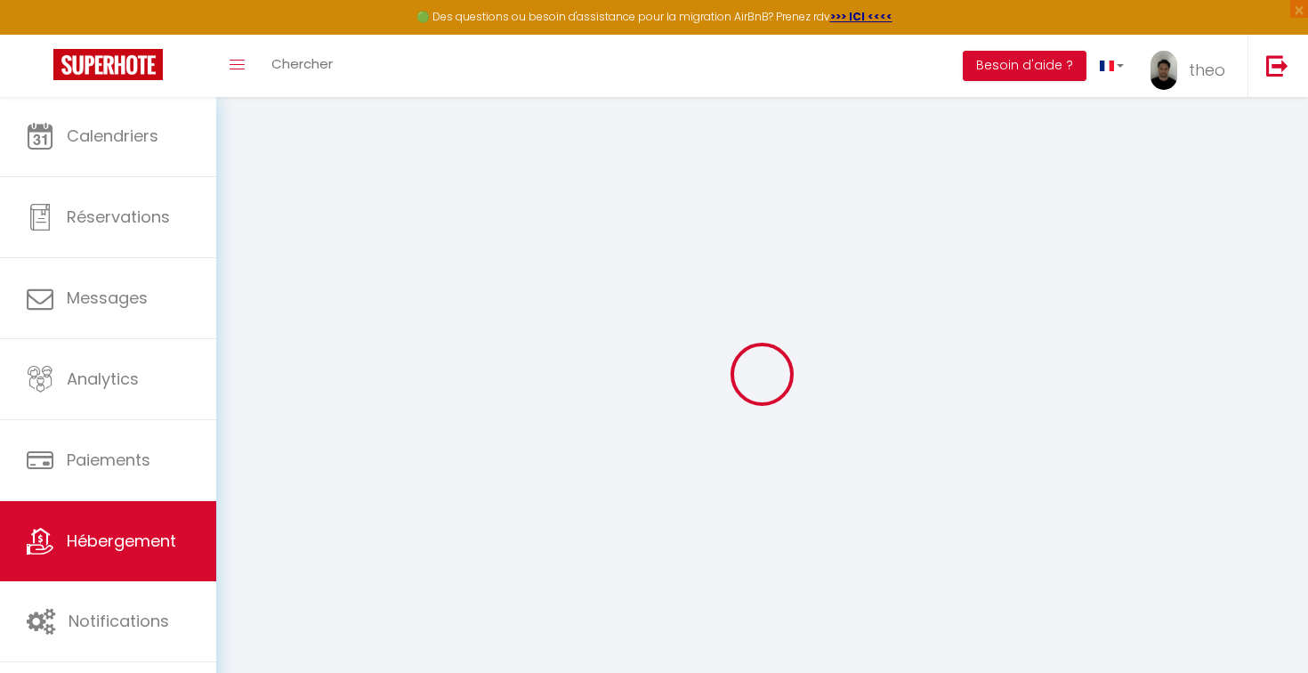
select select
checkbox input "false"
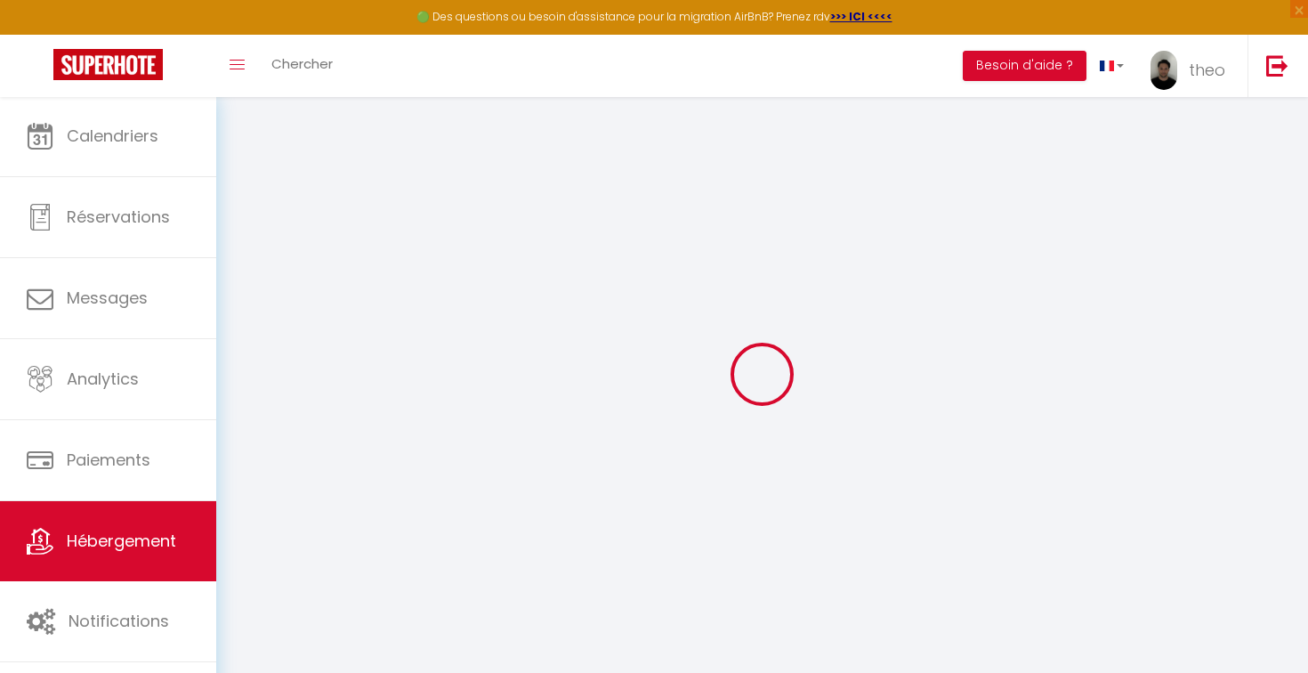
checkbox input "false"
select select
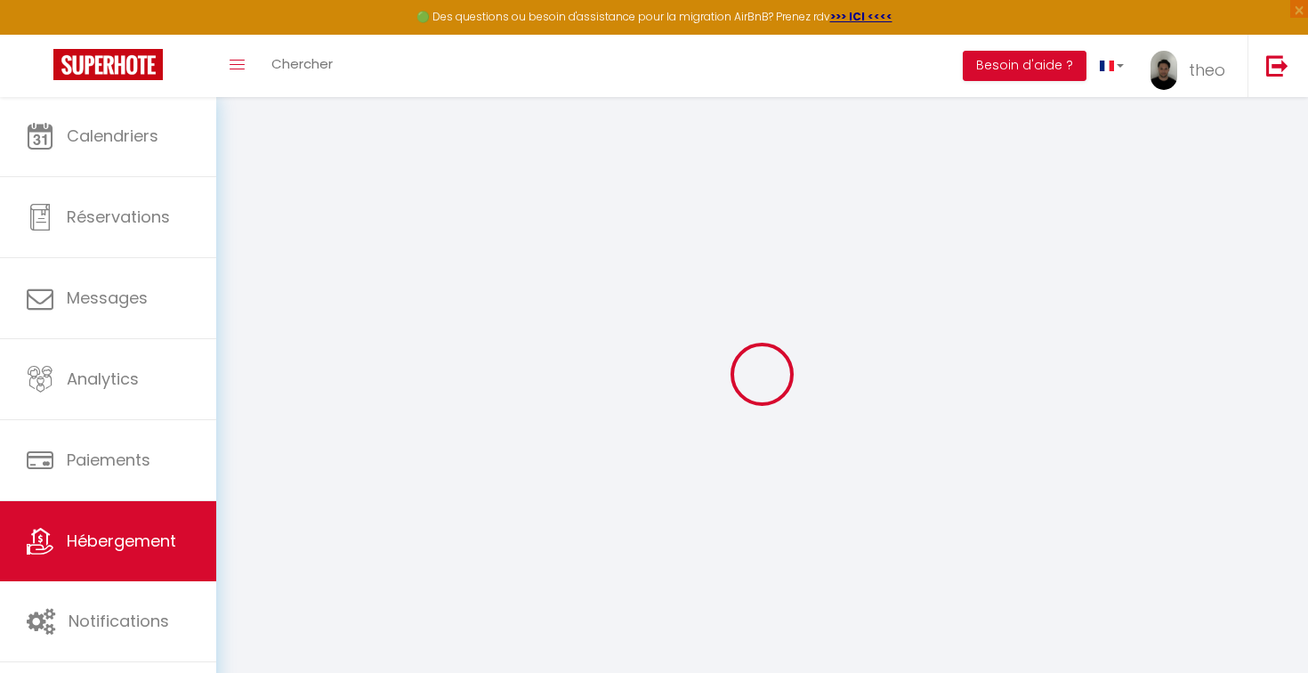
select select
checkbox input "false"
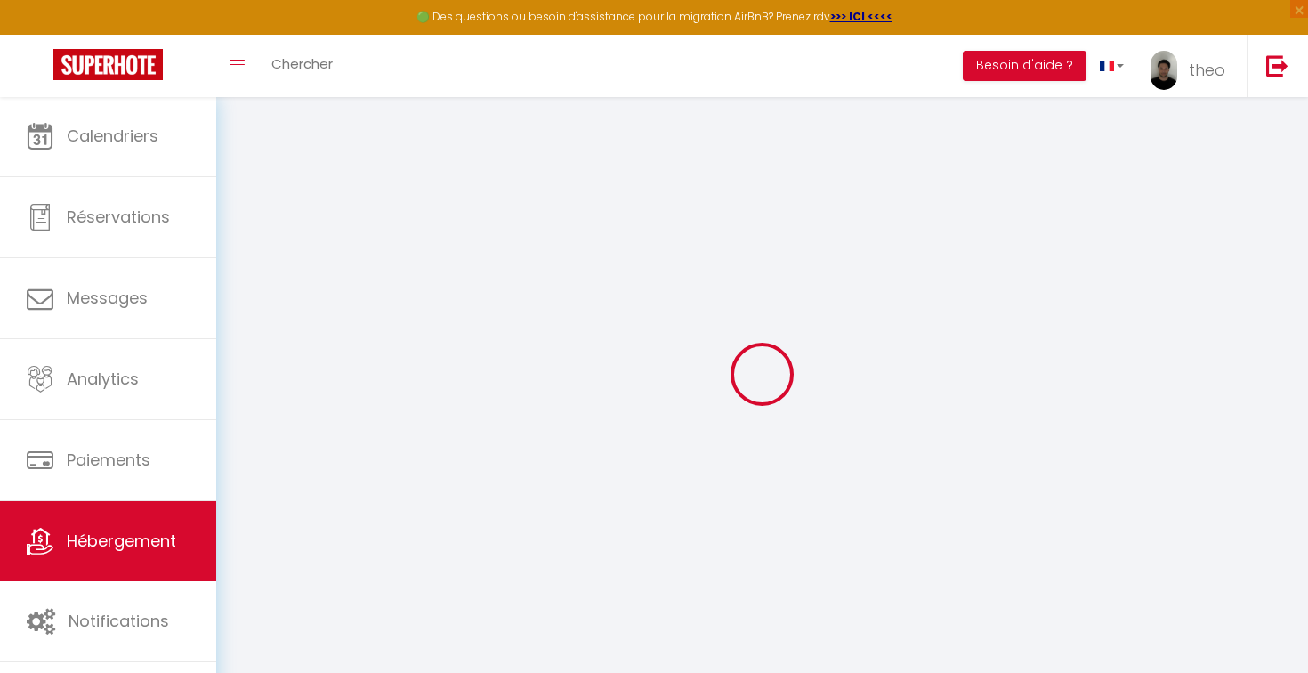
checkbox input "false"
select select
checkbox input "false"
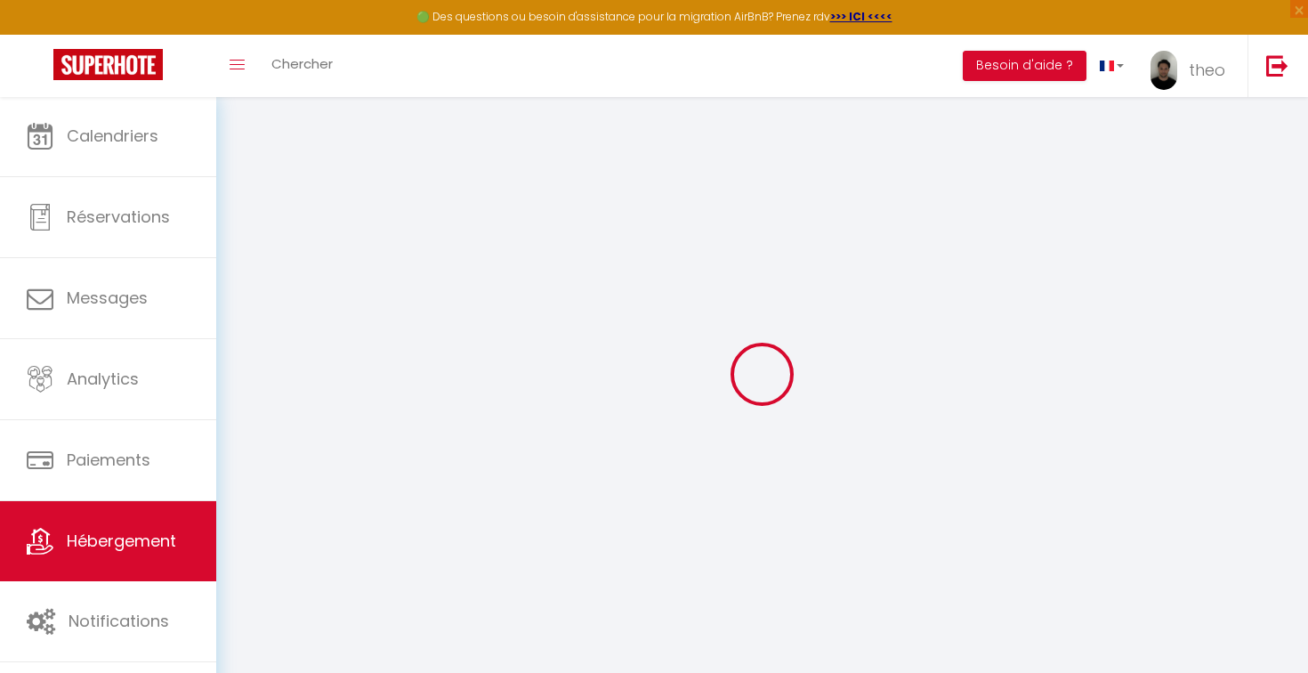
checkbox input "false"
select select "15:00"
select select "23:45"
select select "11:00"
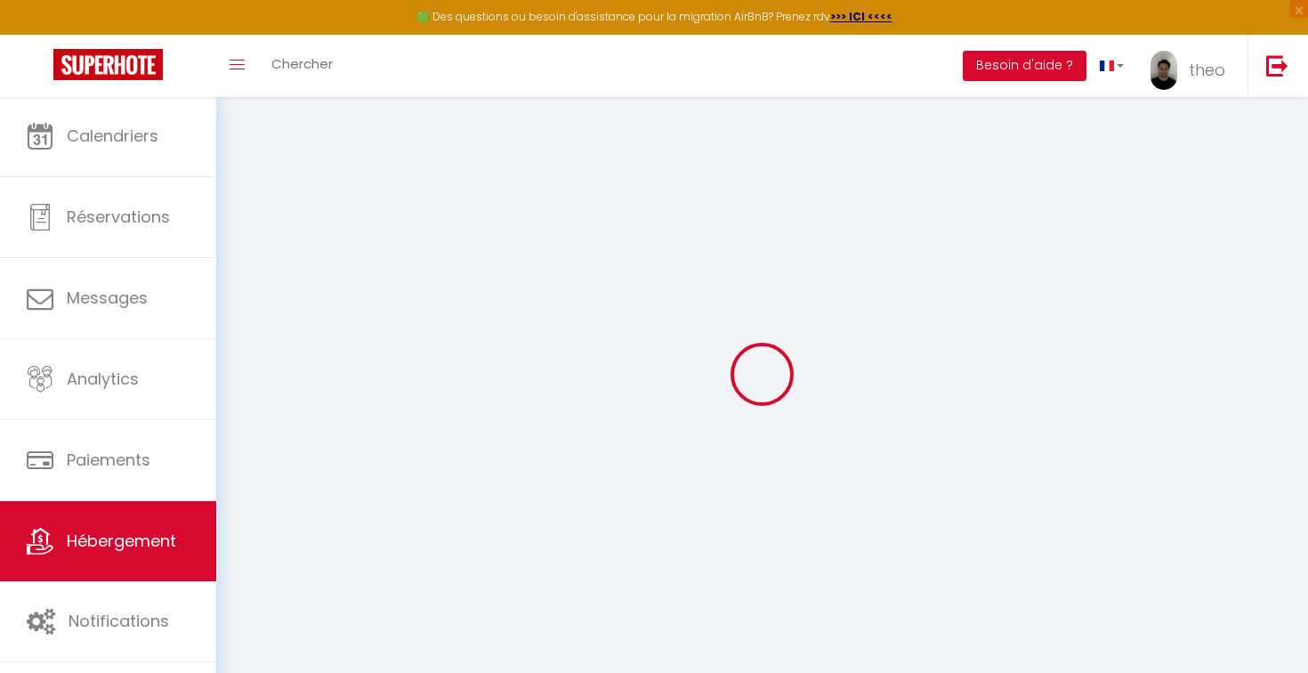
select select "30"
select select "120"
select select
checkbox input "false"
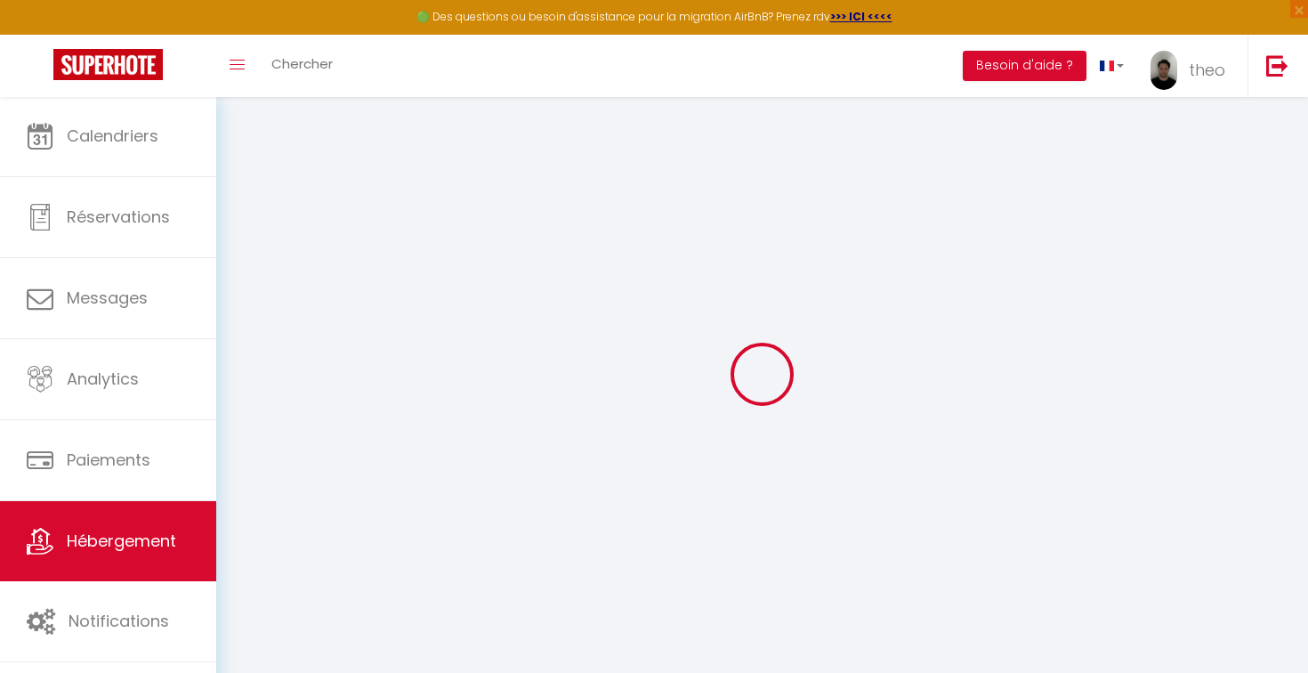
checkbox input "false"
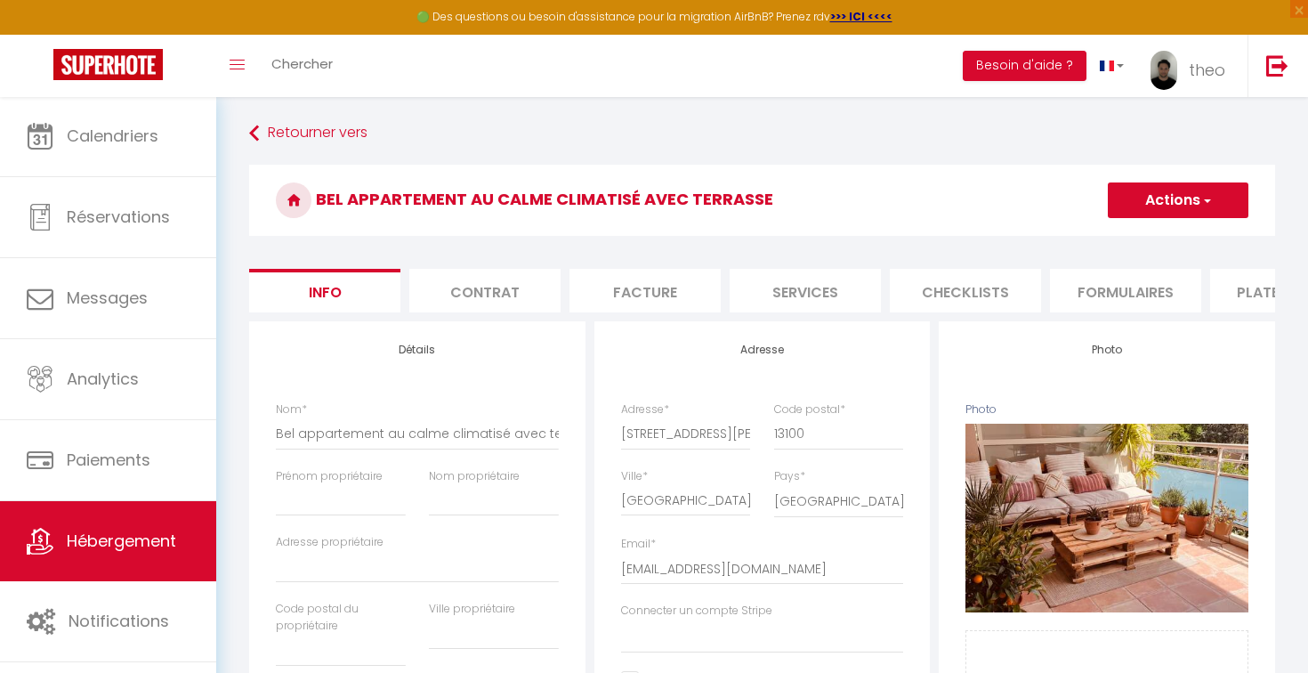
select select
checkbox input "false"
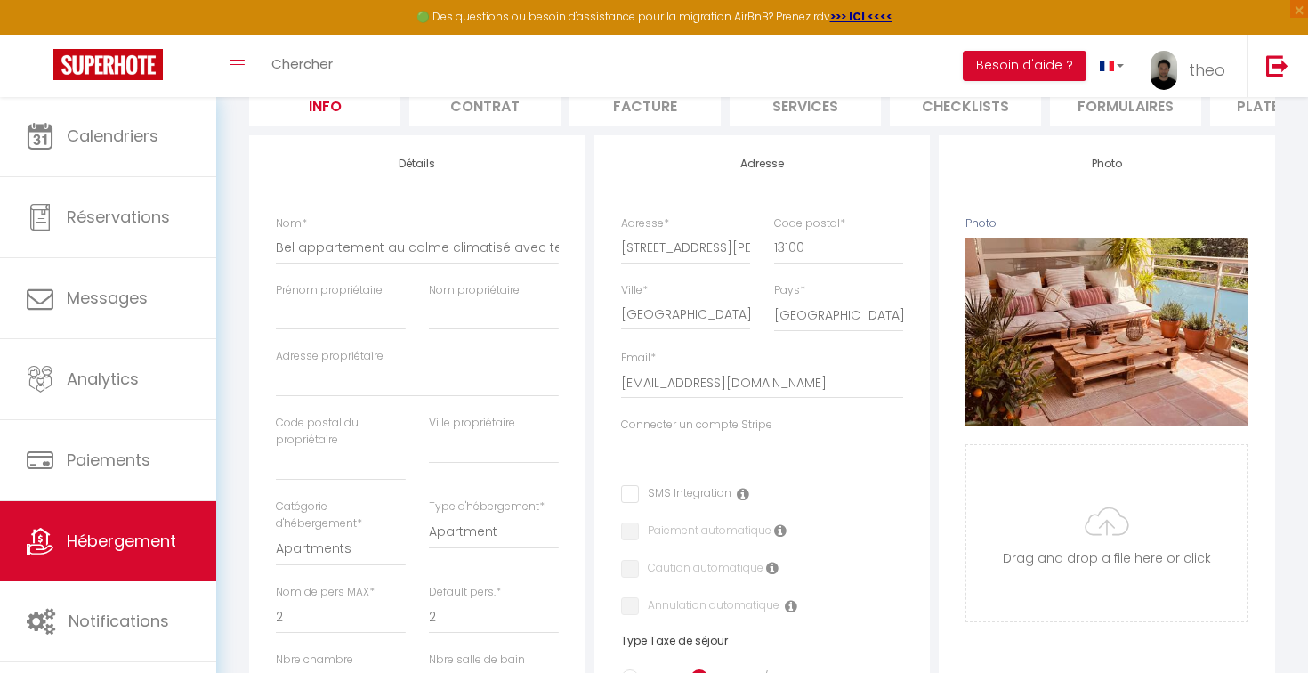
scroll to position [210, 0]
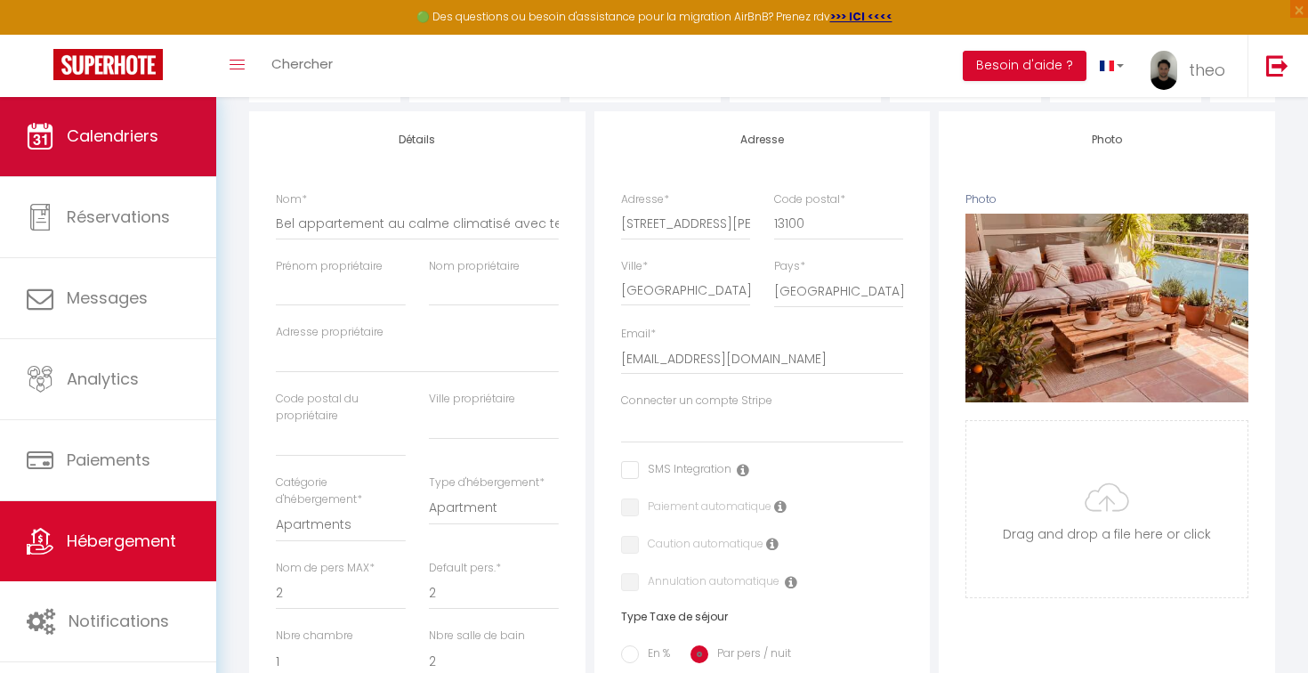
click at [185, 133] on link "Calendriers" at bounding box center [108, 136] width 216 height 80
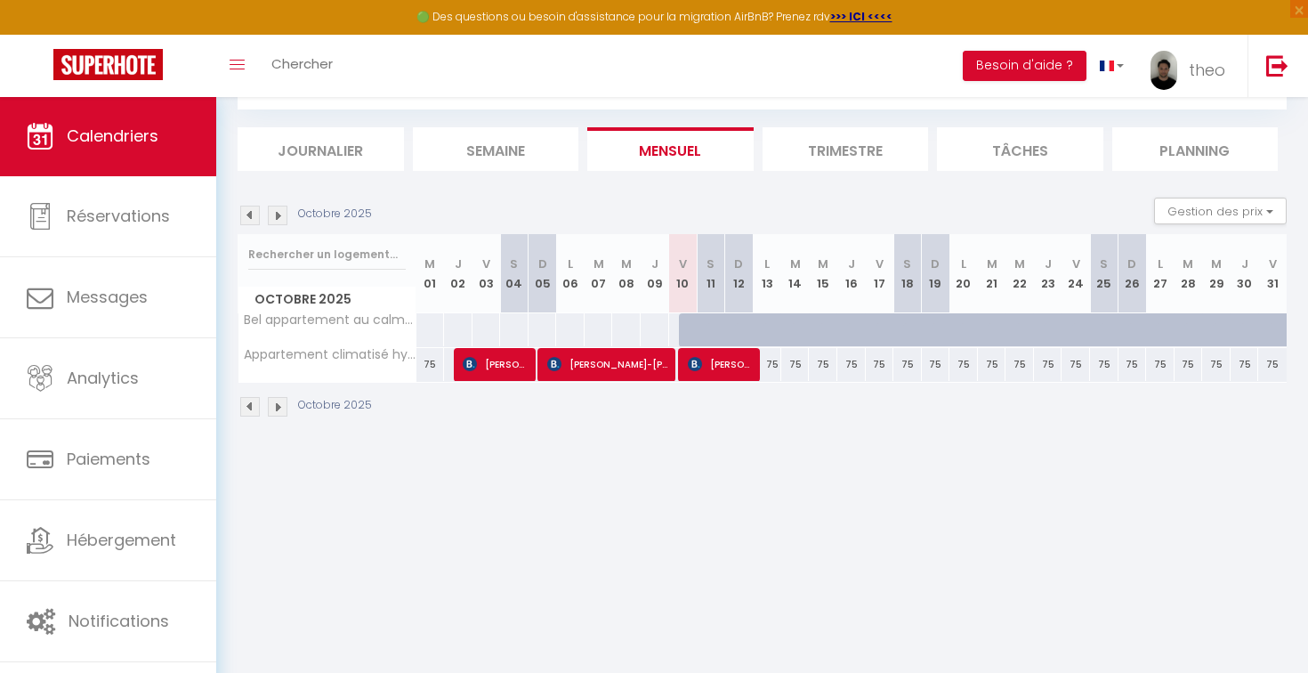
scroll to position [86, 0]
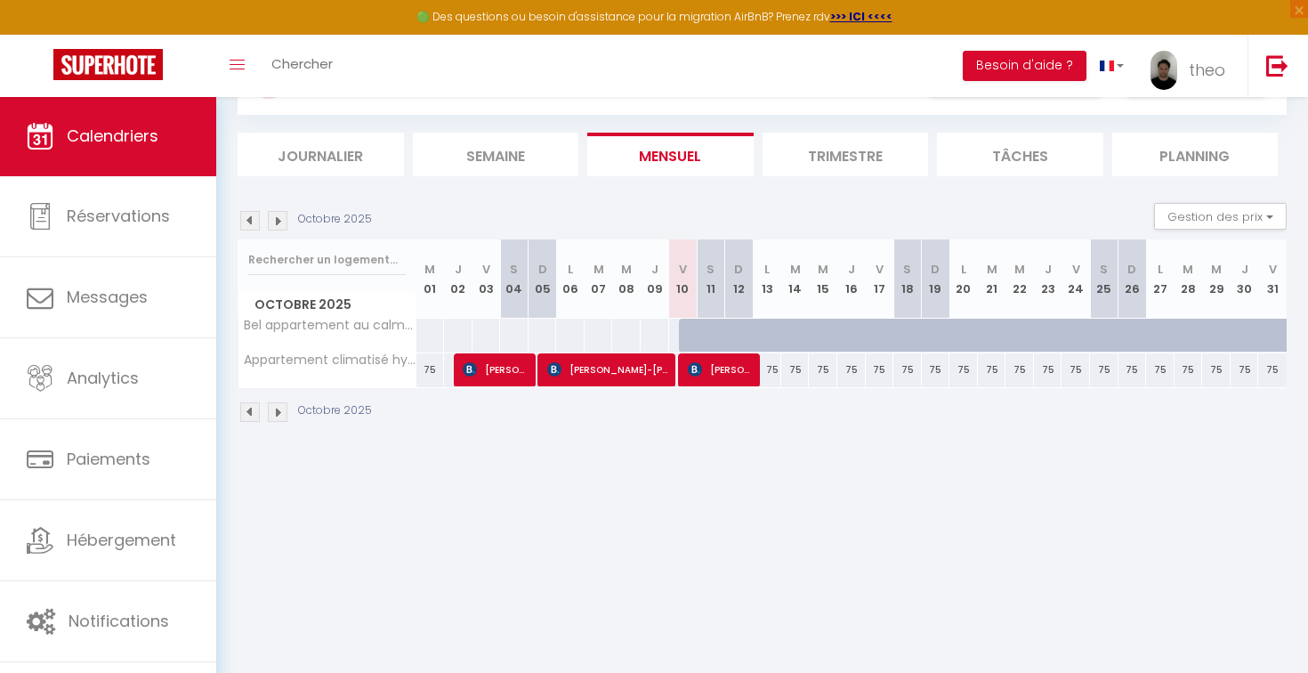
click at [282, 221] on img at bounding box center [278, 221] width 20 height 20
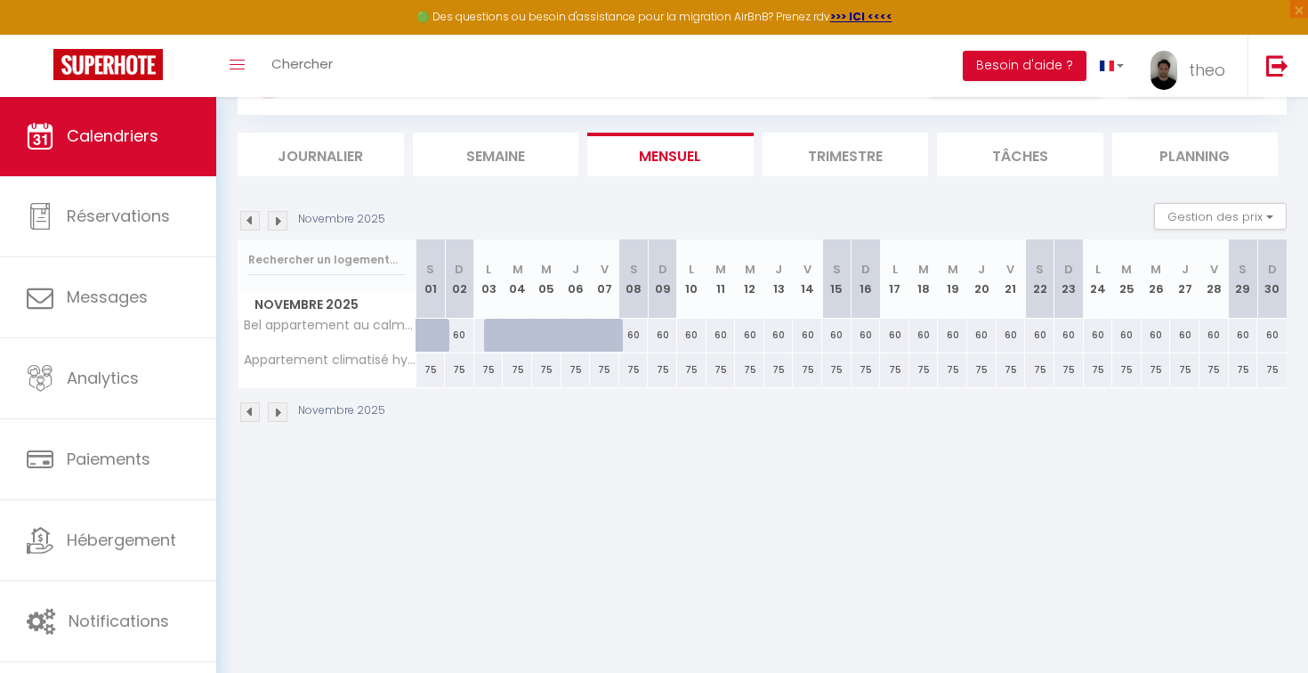
click at [282, 221] on img at bounding box center [278, 221] width 20 height 20
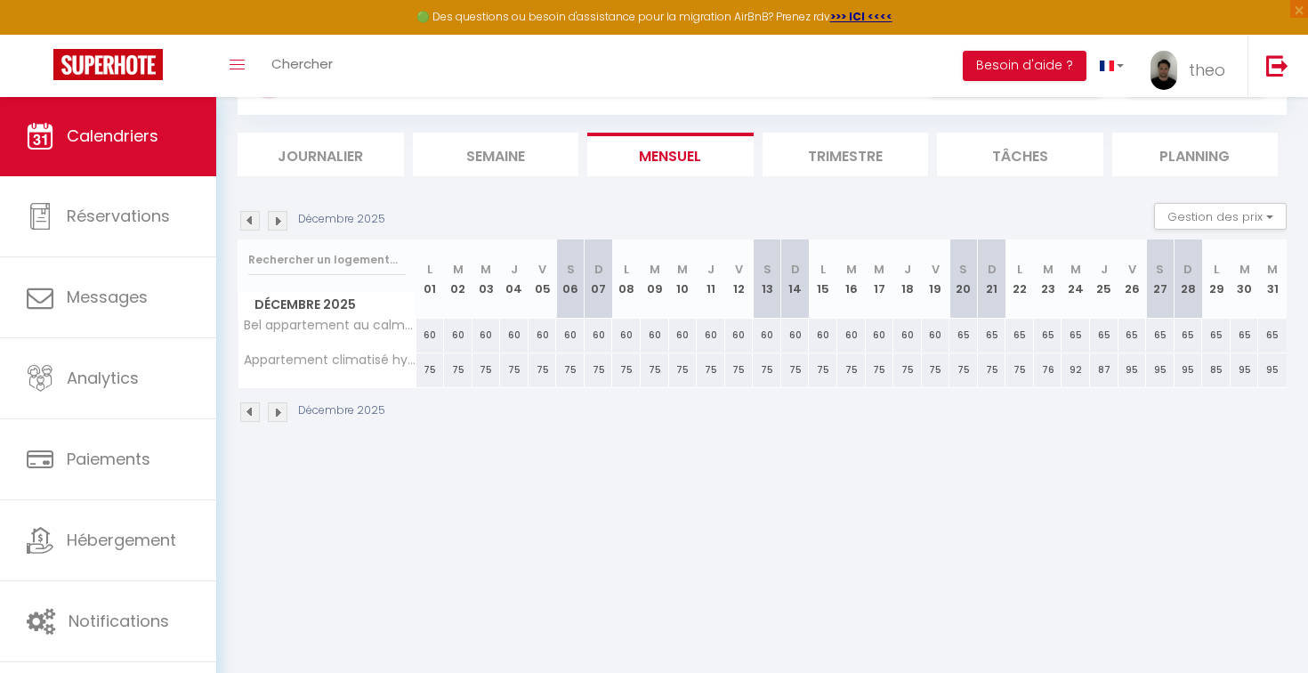
click at [243, 221] on img at bounding box center [250, 221] width 20 height 20
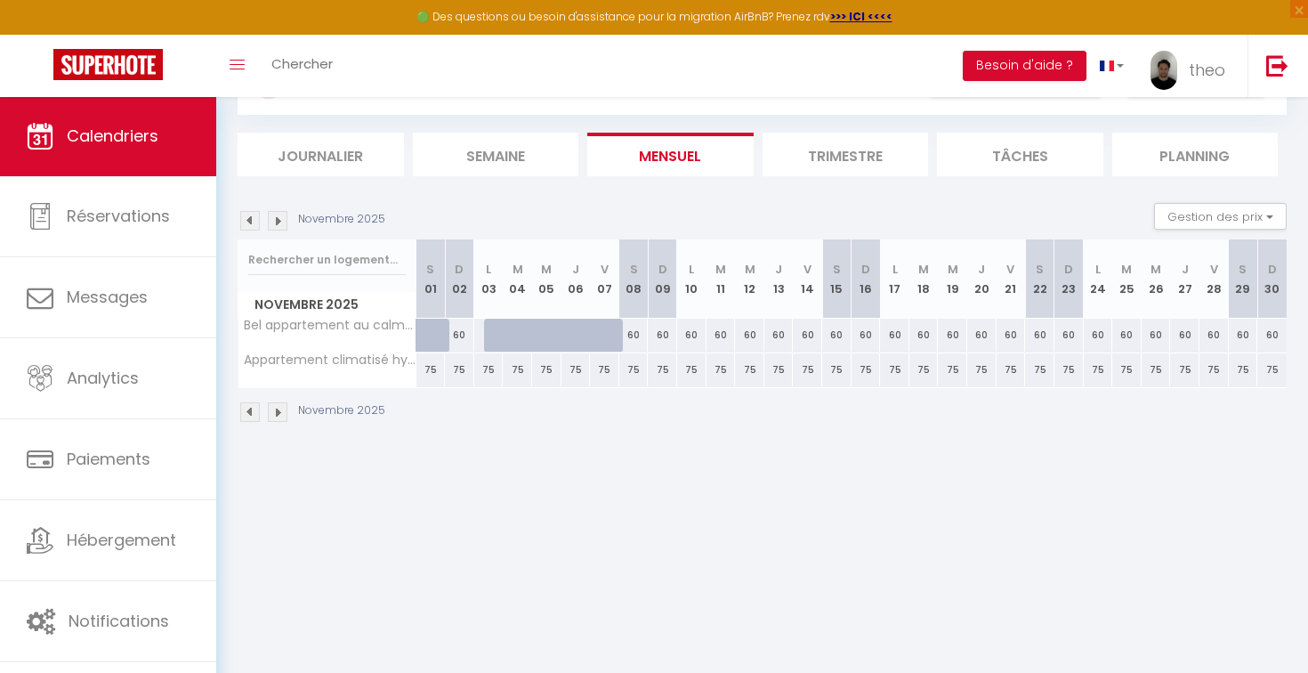
click at [250, 221] on img at bounding box center [250, 221] width 20 height 20
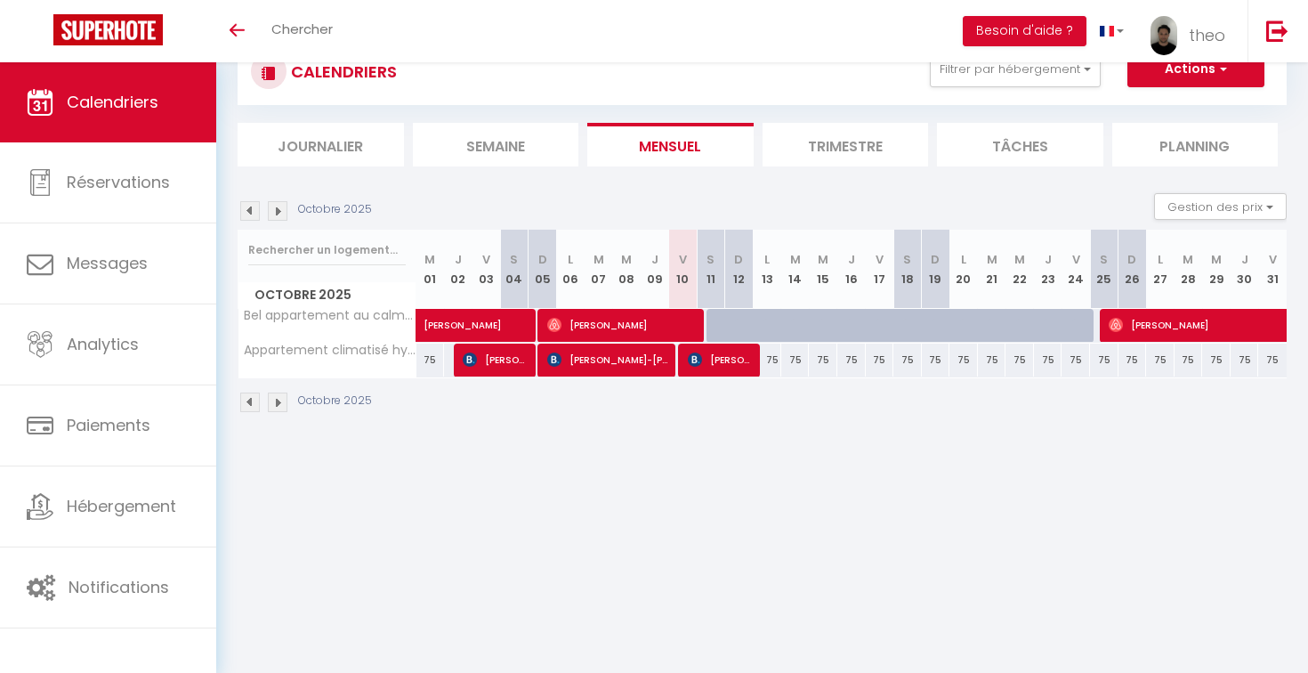
scroll to position [62, 0]
click at [286, 210] on img at bounding box center [278, 211] width 20 height 20
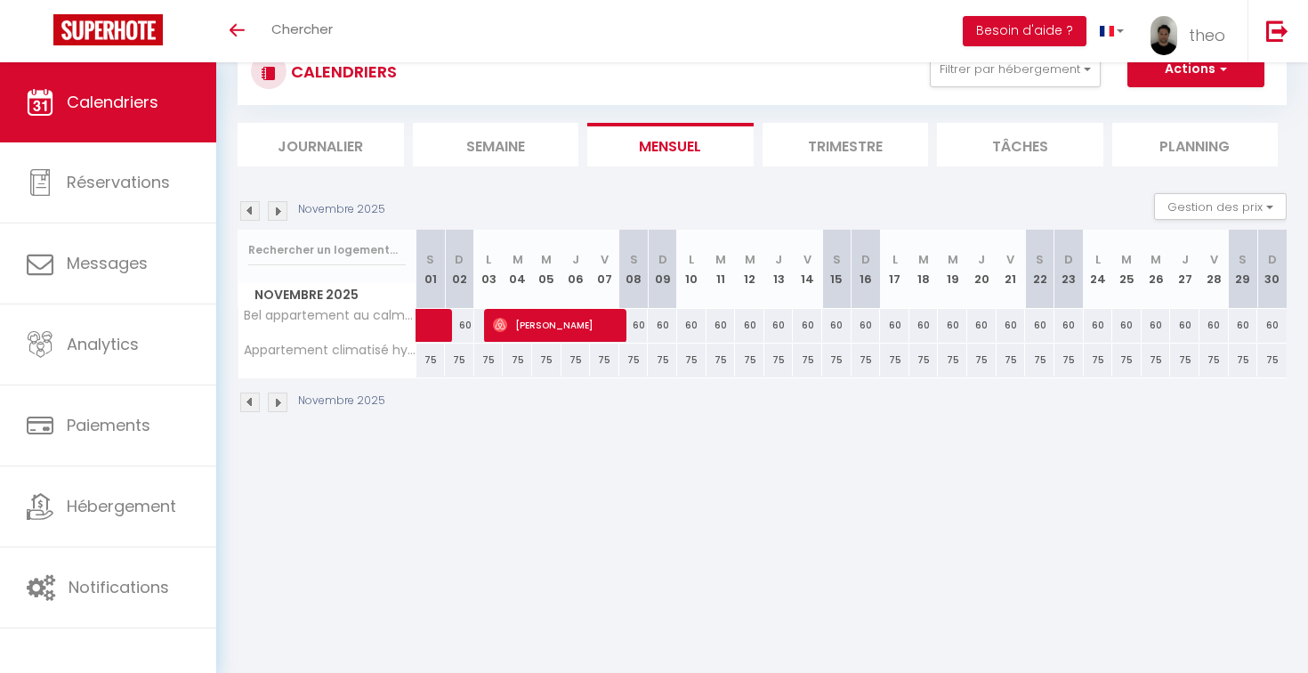
click at [256, 211] on img at bounding box center [250, 211] width 20 height 20
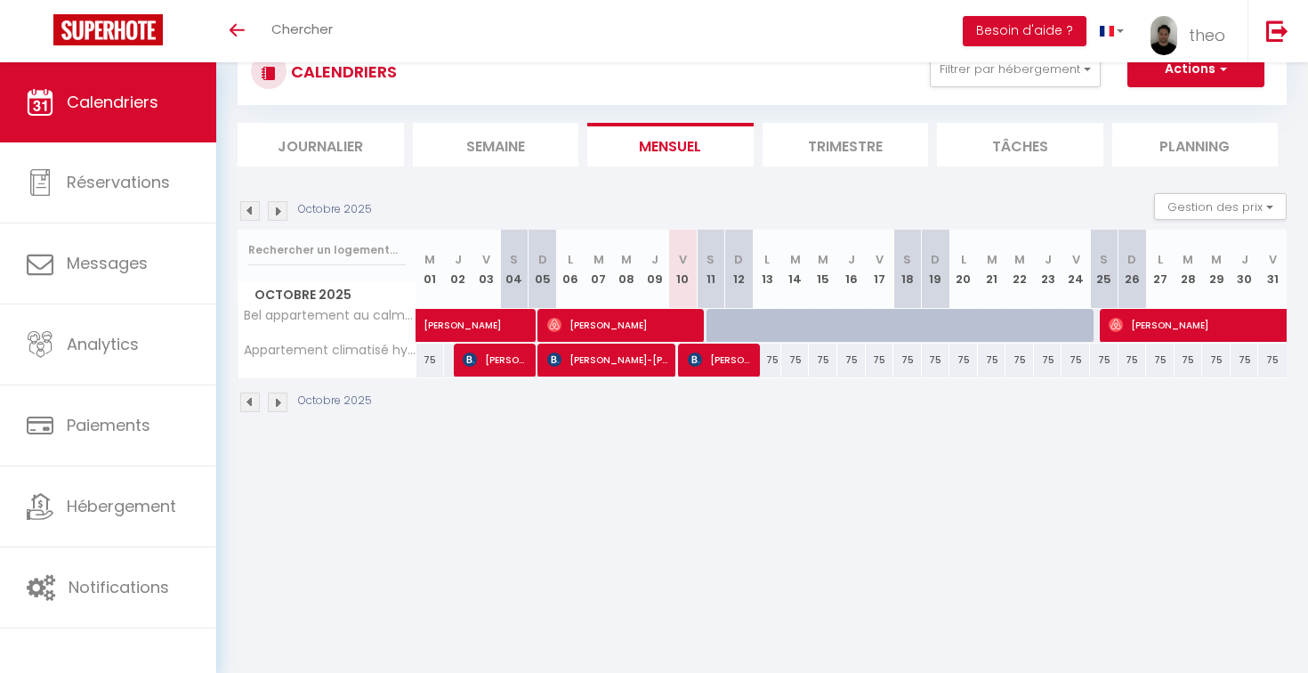
click at [279, 211] on img at bounding box center [278, 211] width 20 height 20
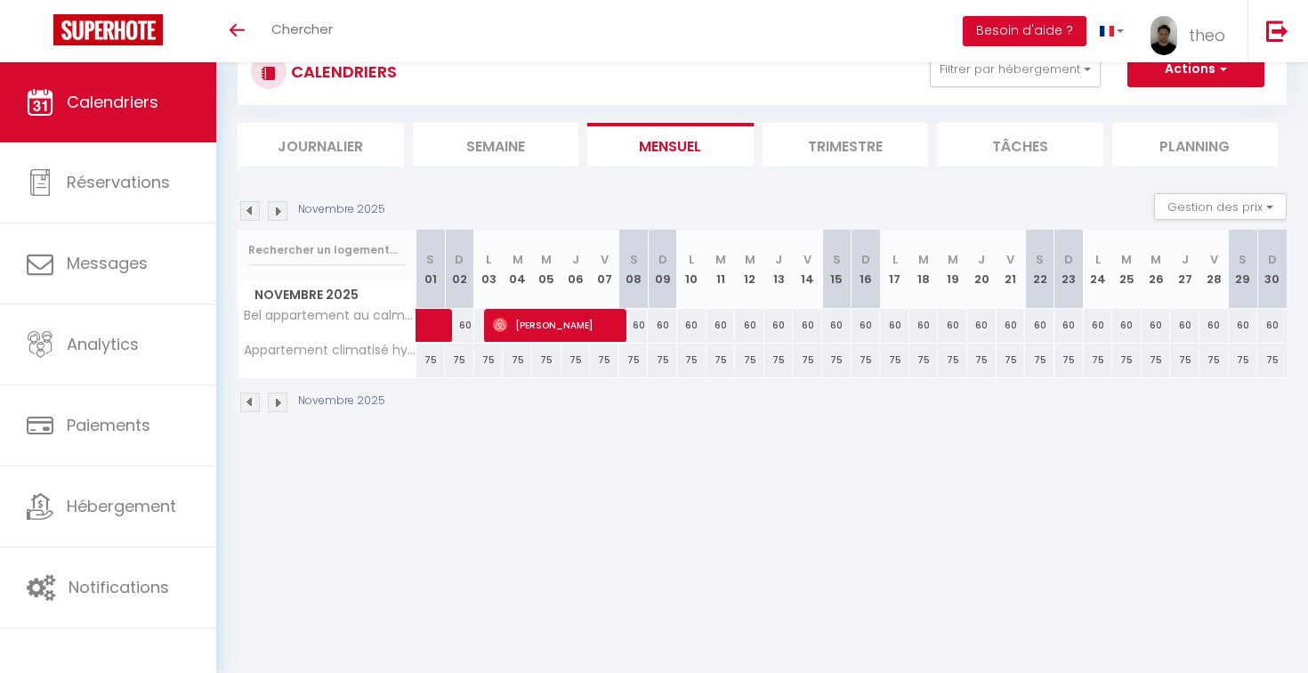
click at [279, 211] on img at bounding box center [278, 211] width 20 height 20
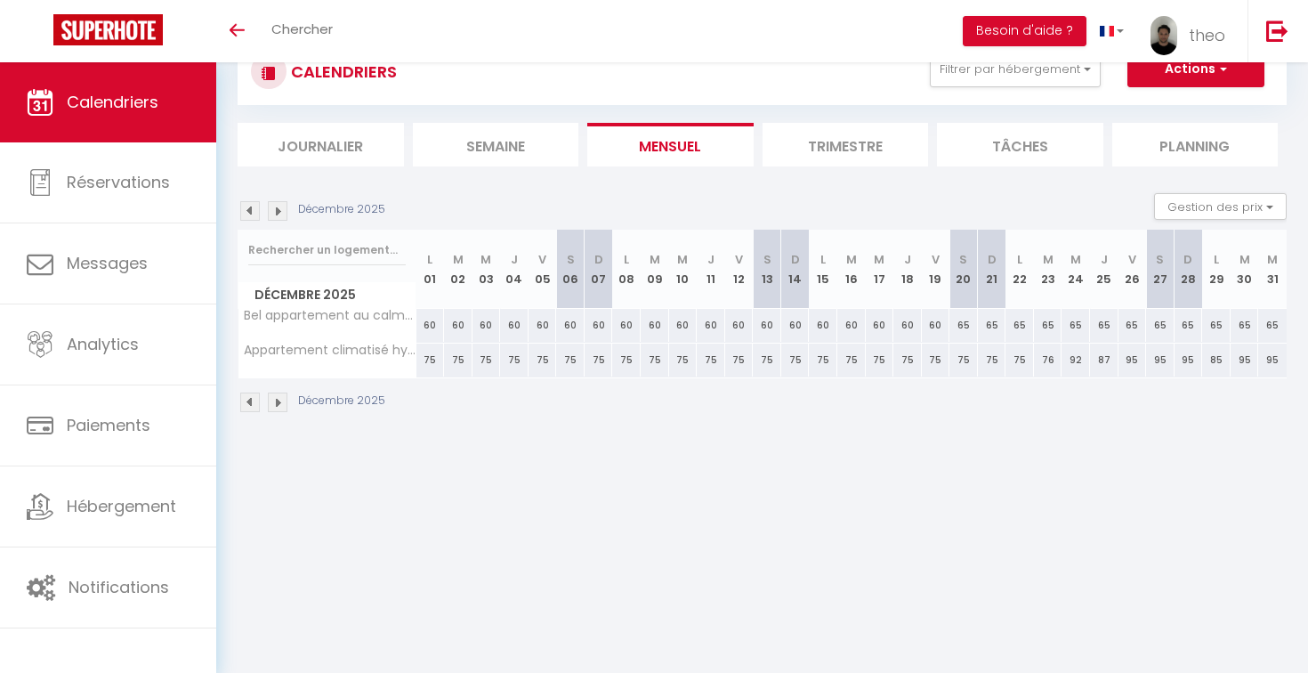
click at [252, 214] on img at bounding box center [250, 211] width 20 height 20
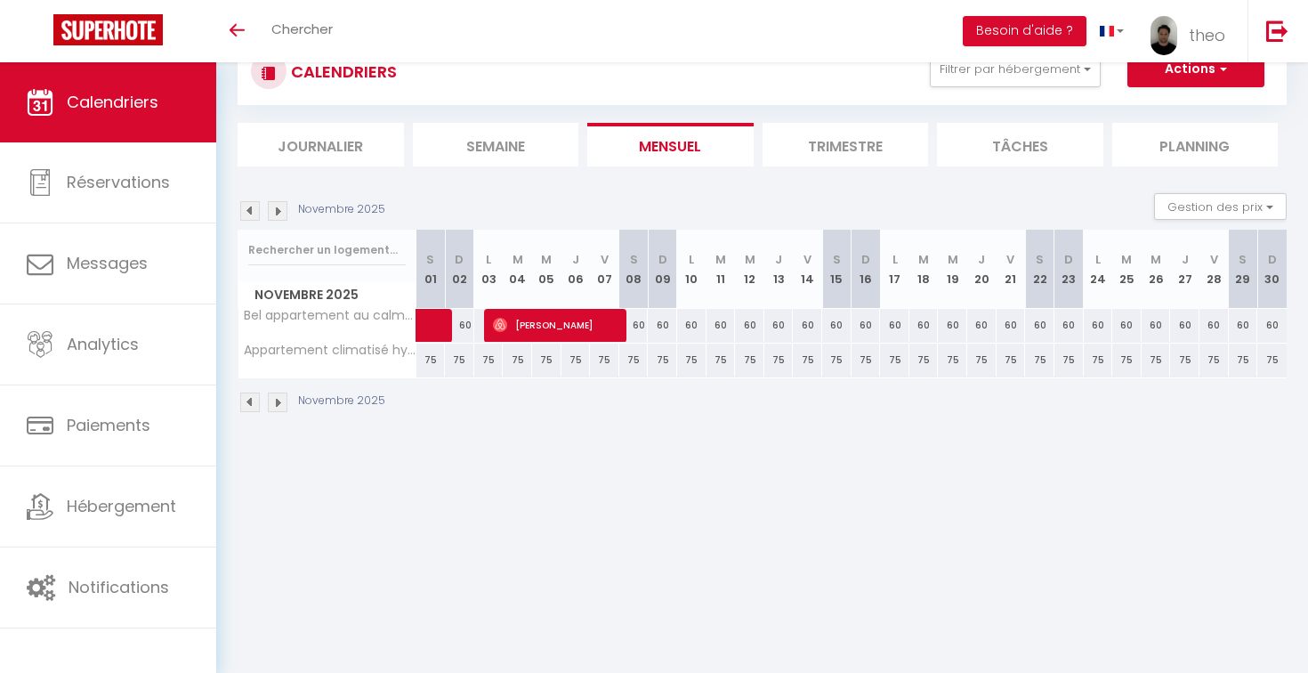
click at [252, 214] on img at bounding box center [250, 211] width 20 height 20
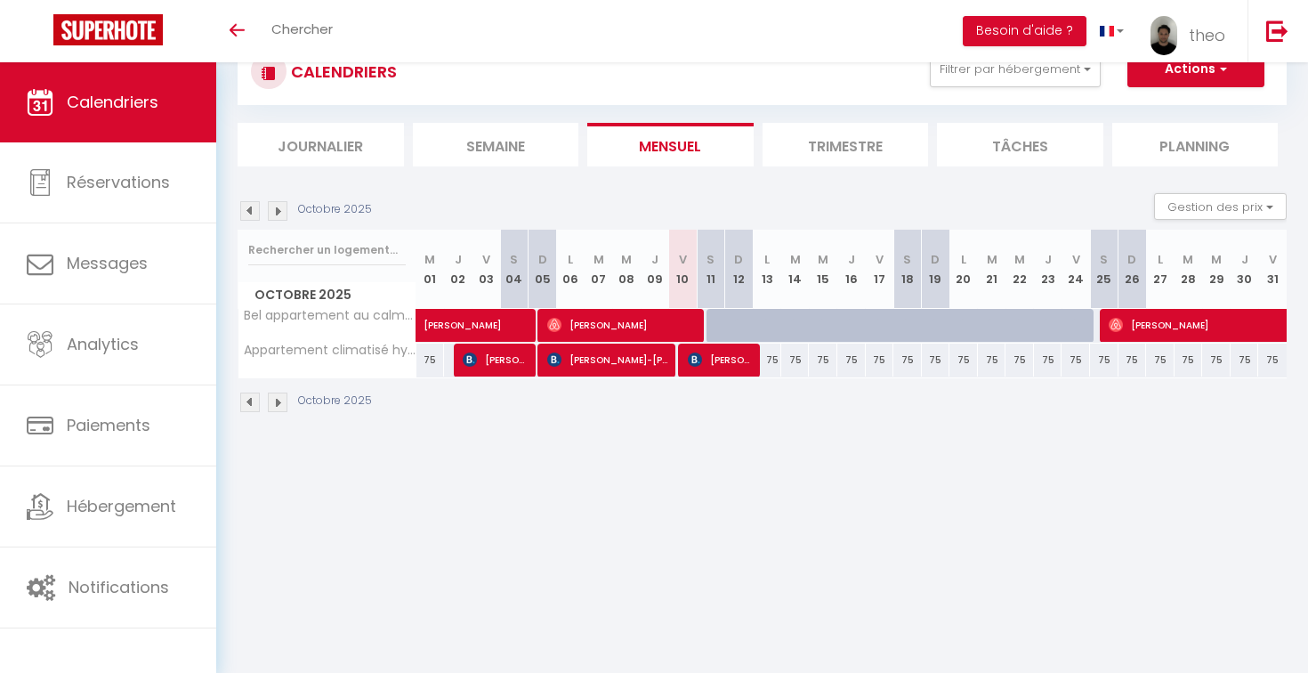
click at [250, 212] on img at bounding box center [250, 211] width 20 height 20
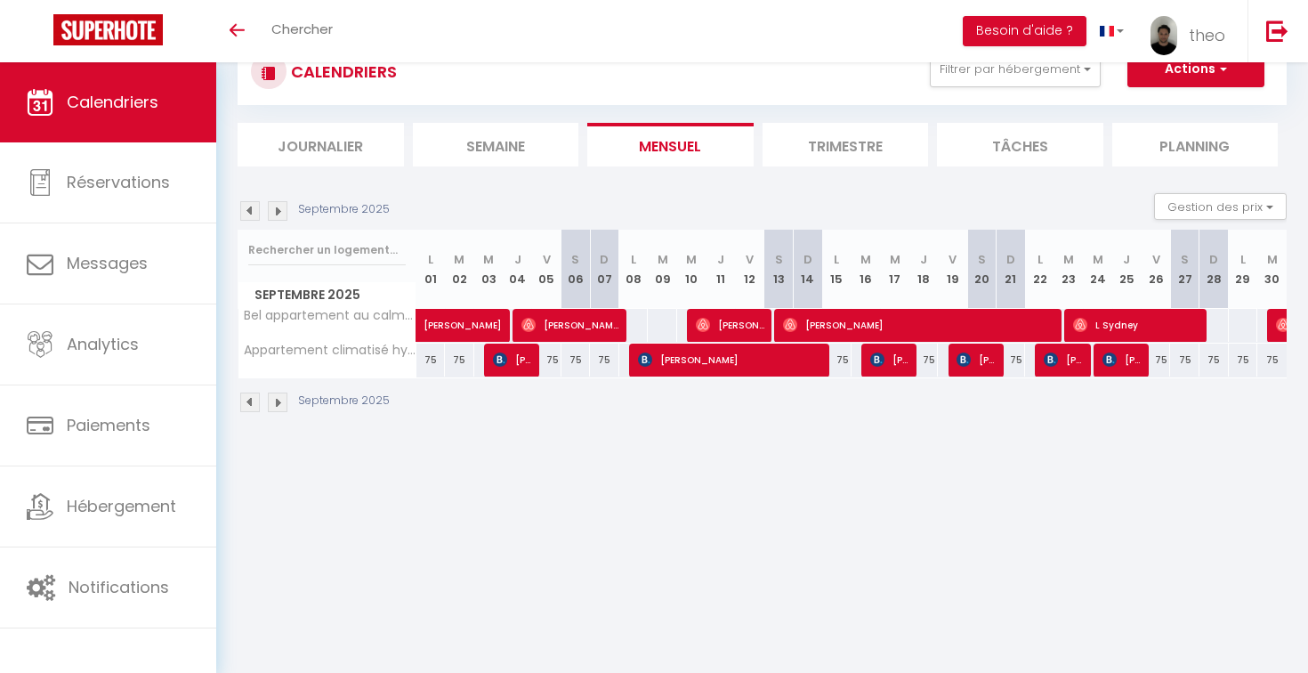
click at [250, 212] on img at bounding box center [250, 211] width 20 height 20
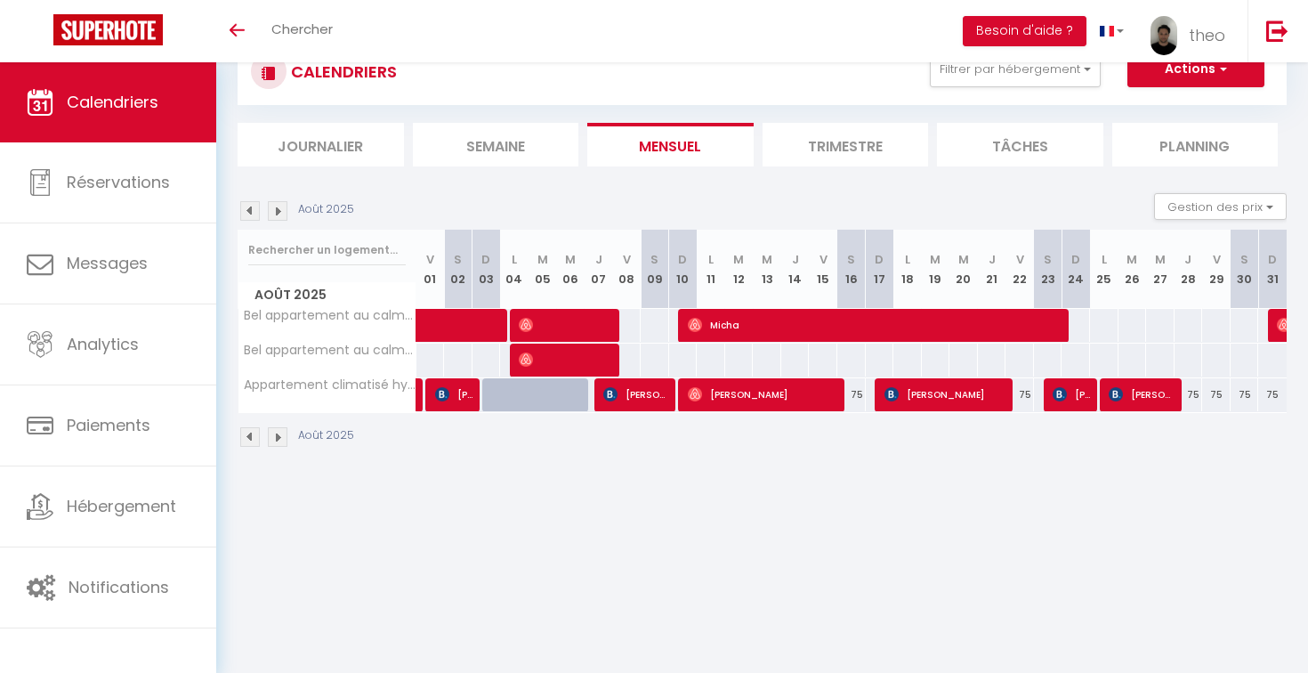
click at [281, 208] on img at bounding box center [278, 211] width 20 height 20
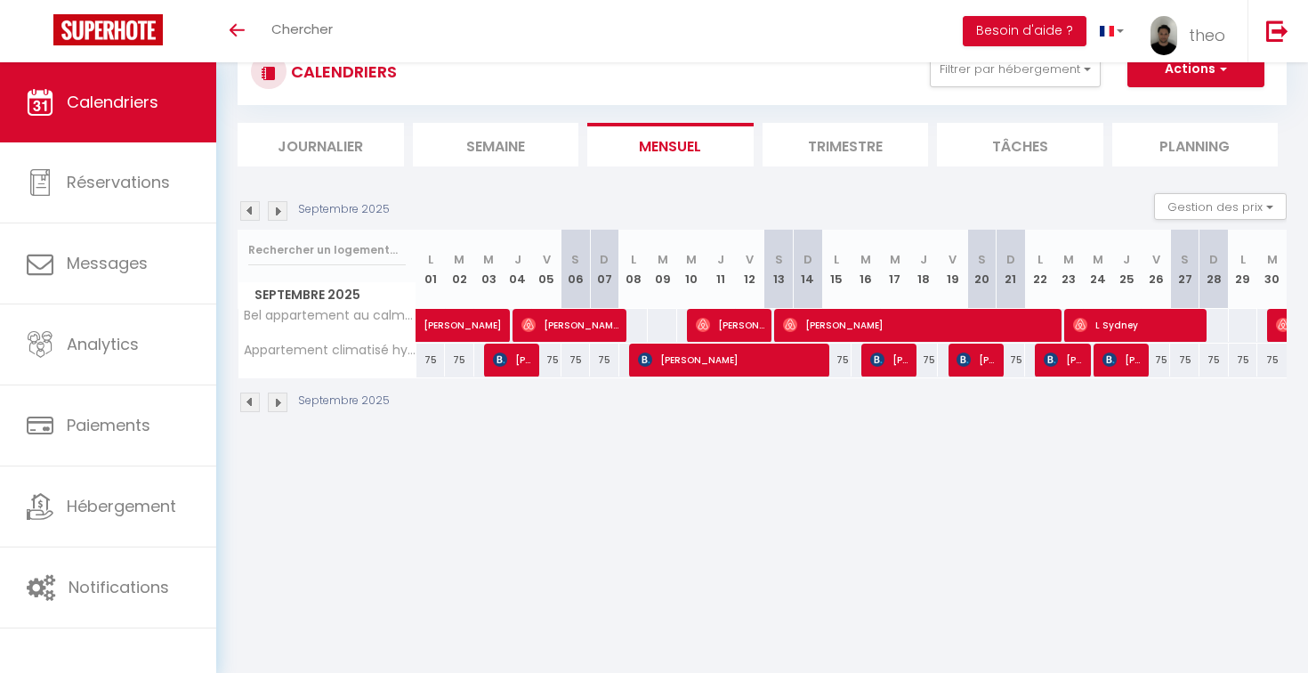
click at [254, 212] on img at bounding box center [250, 211] width 20 height 20
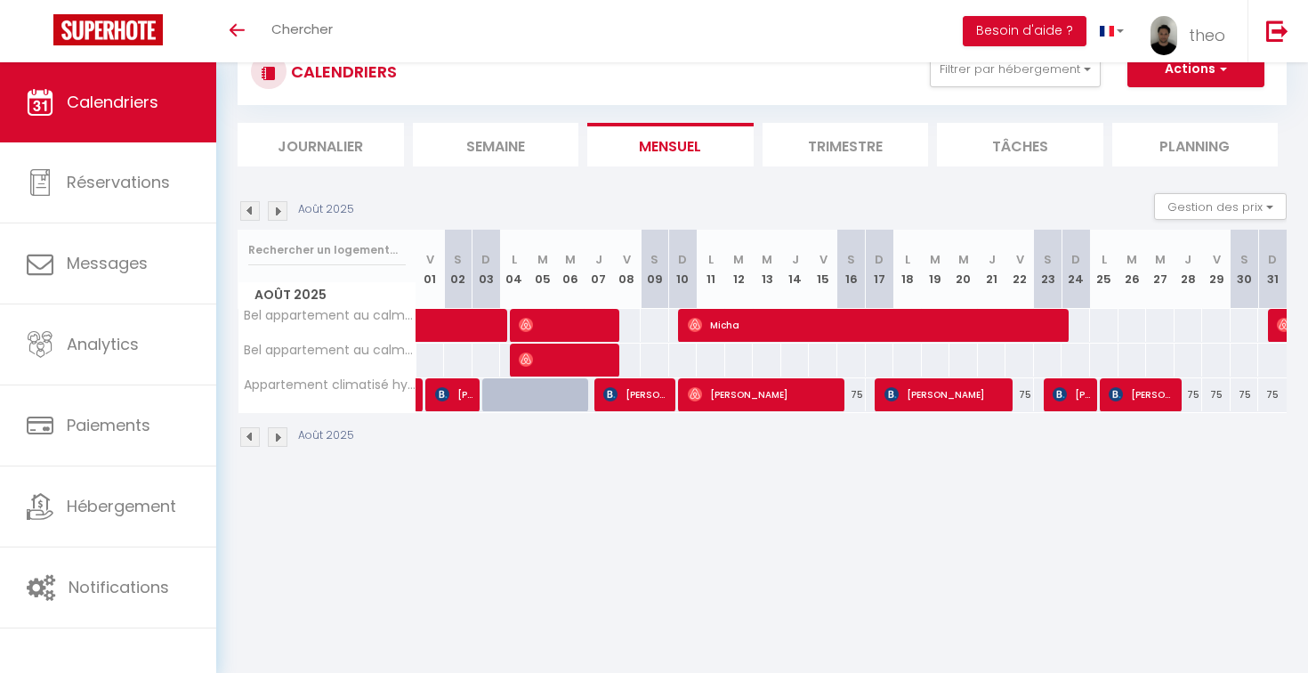
click at [278, 213] on img at bounding box center [278, 211] width 20 height 20
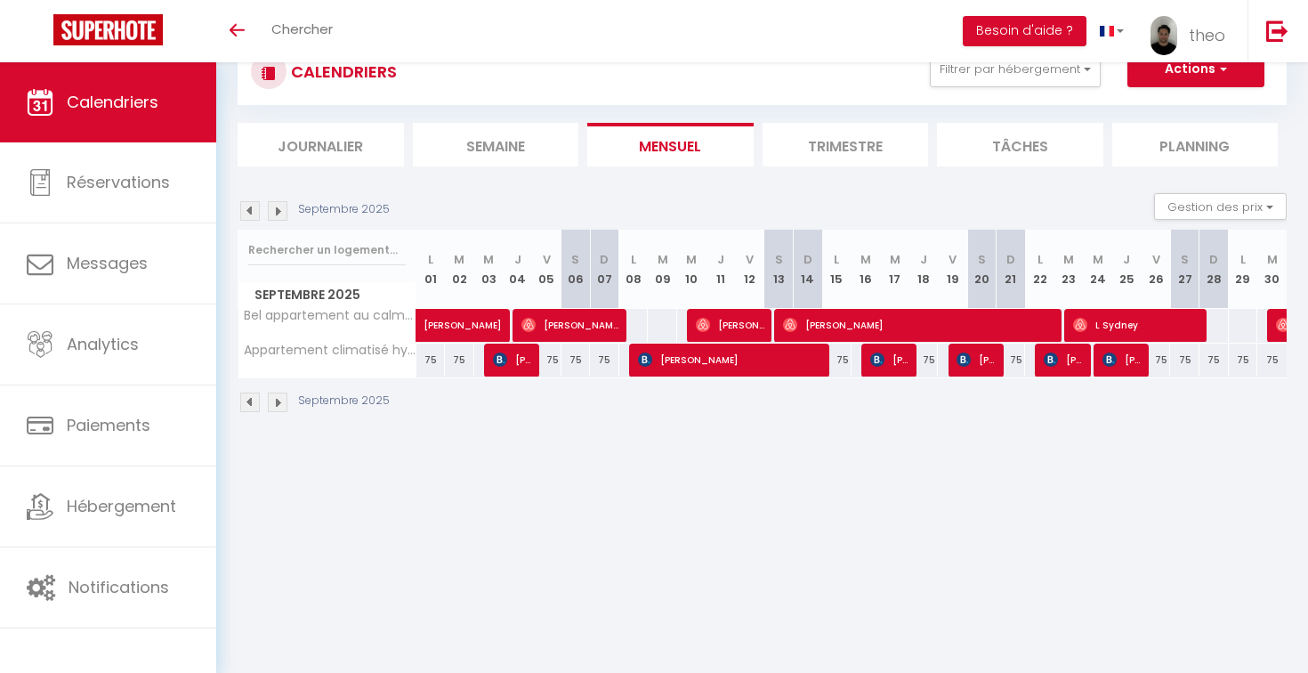
click at [278, 213] on img at bounding box center [278, 211] width 20 height 20
